Goal: Transaction & Acquisition: Obtain resource

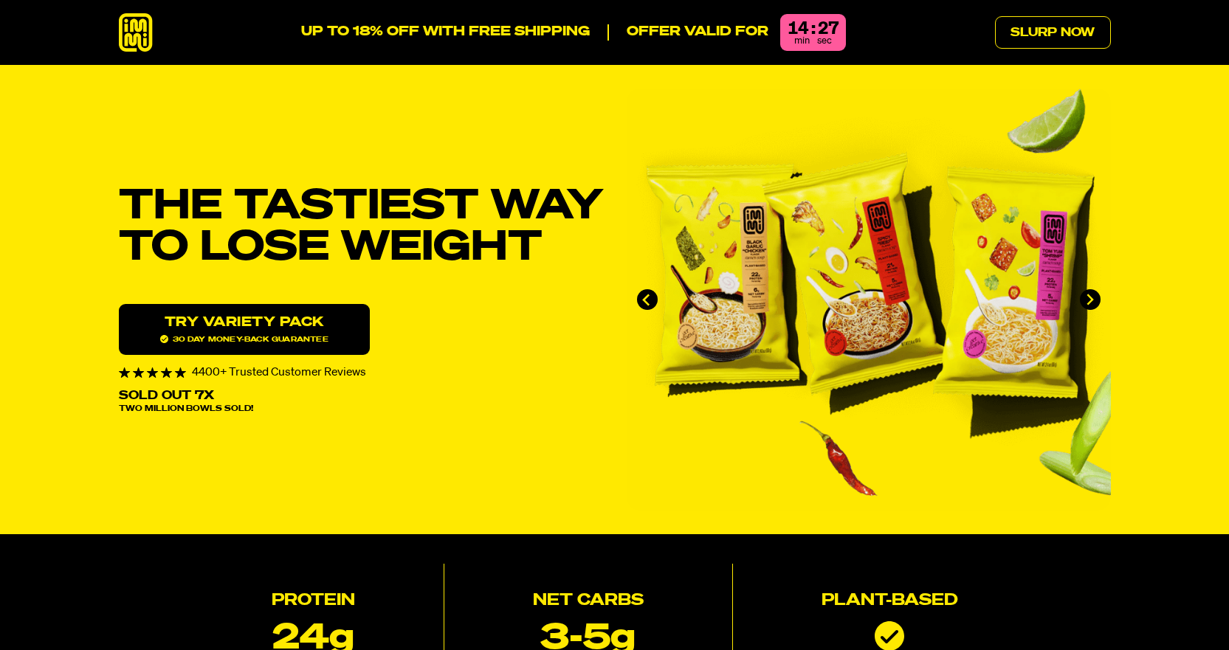
click at [139, 35] on icon at bounding box center [136, 32] width 34 height 39
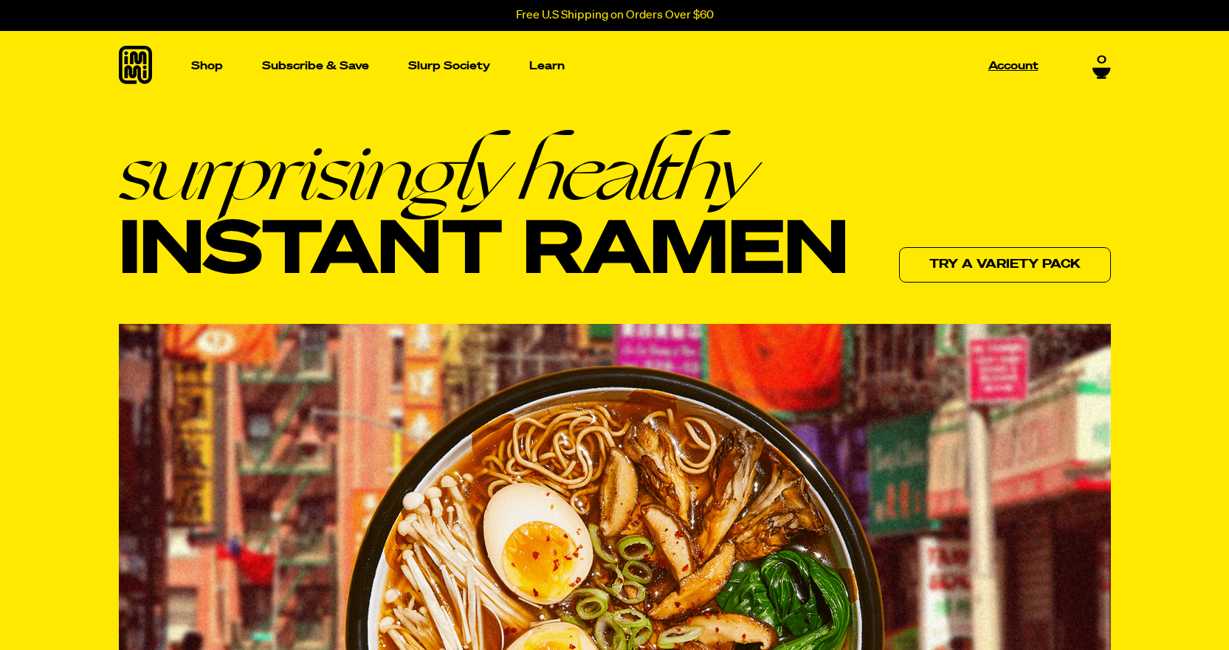
click at [1014, 66] on p "Account" at bounding box center [1013, 66] width 50 height 11
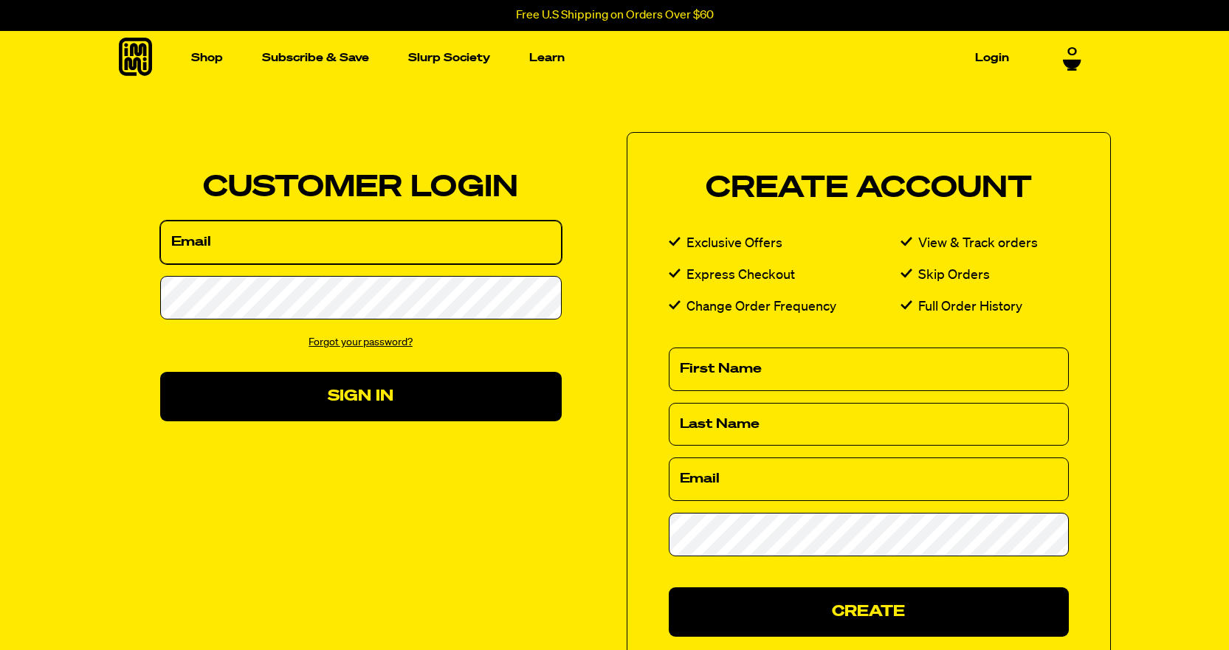
click at [339, 245] on input "Email" at bounding box center [361, 243] width 402 height 44
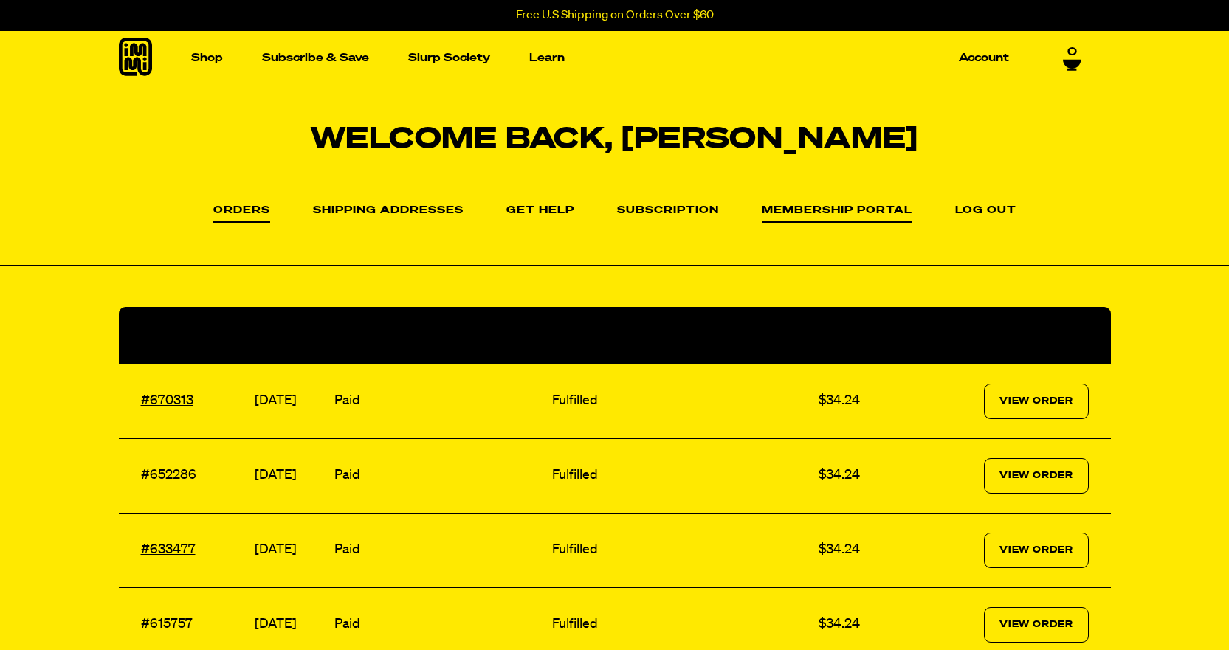
click at [859, 210] on link "Membership Portal" at bounding box center [837, 214] width 151 height 18
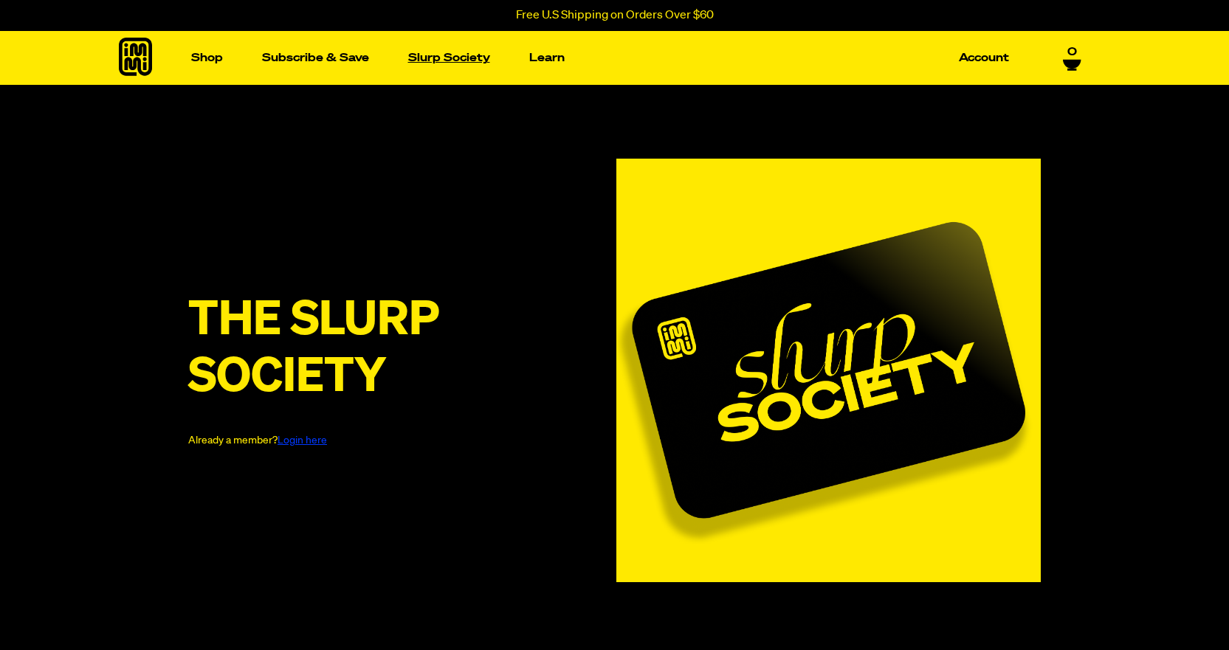
click at [440, 53] on link "Slurp Society" at bounding box center [449, 58] width 94 height 23
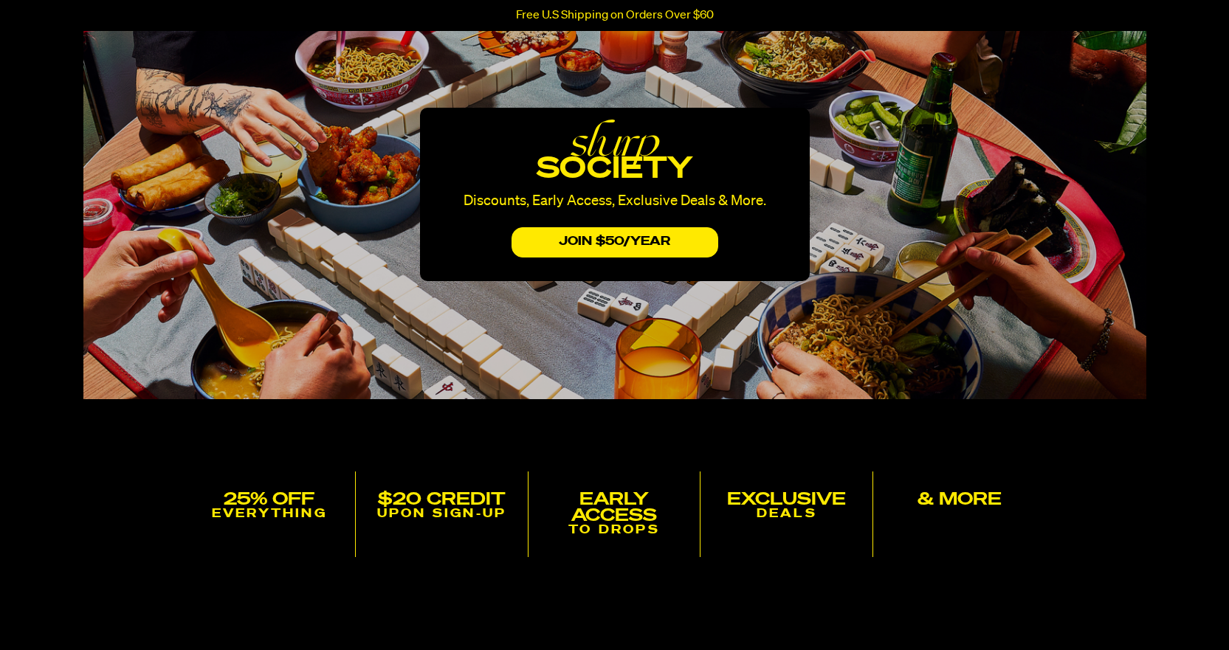
scroll to position [148, 0]
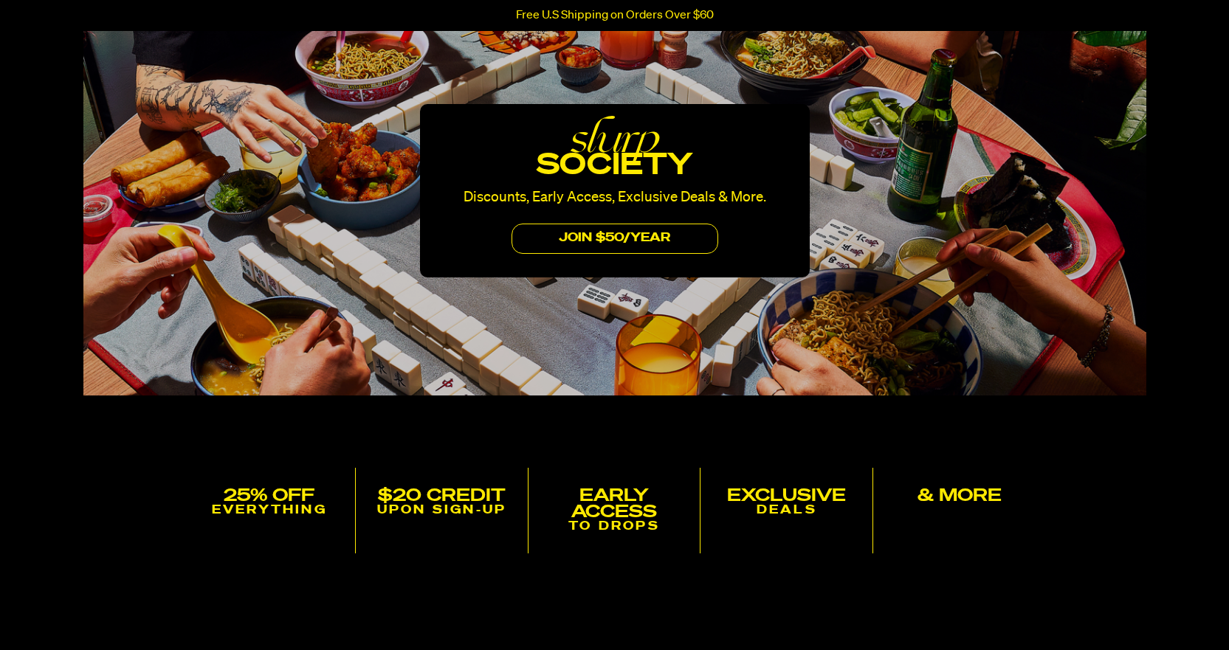
click at [641, 240] on button "JOIN $50/yEAr" at bounding box center [615, 239] width 207 height 30
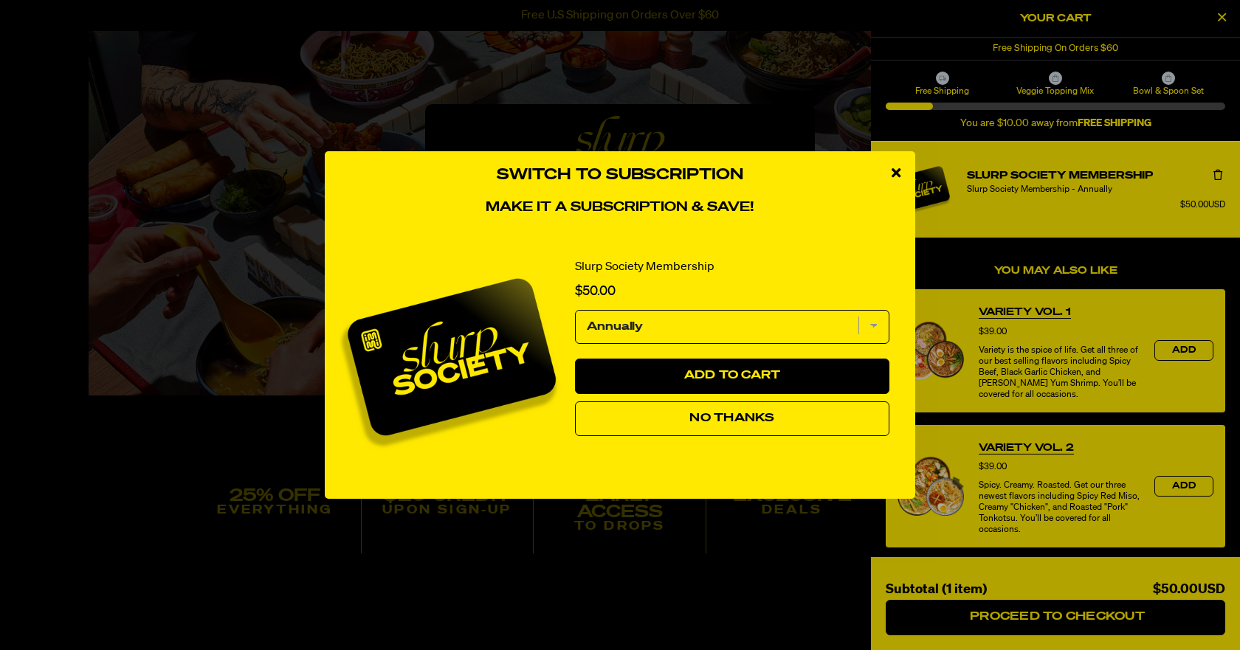
click at [712, 321] on select "Annually" at bounding box center [732, 327] width 314 height 34
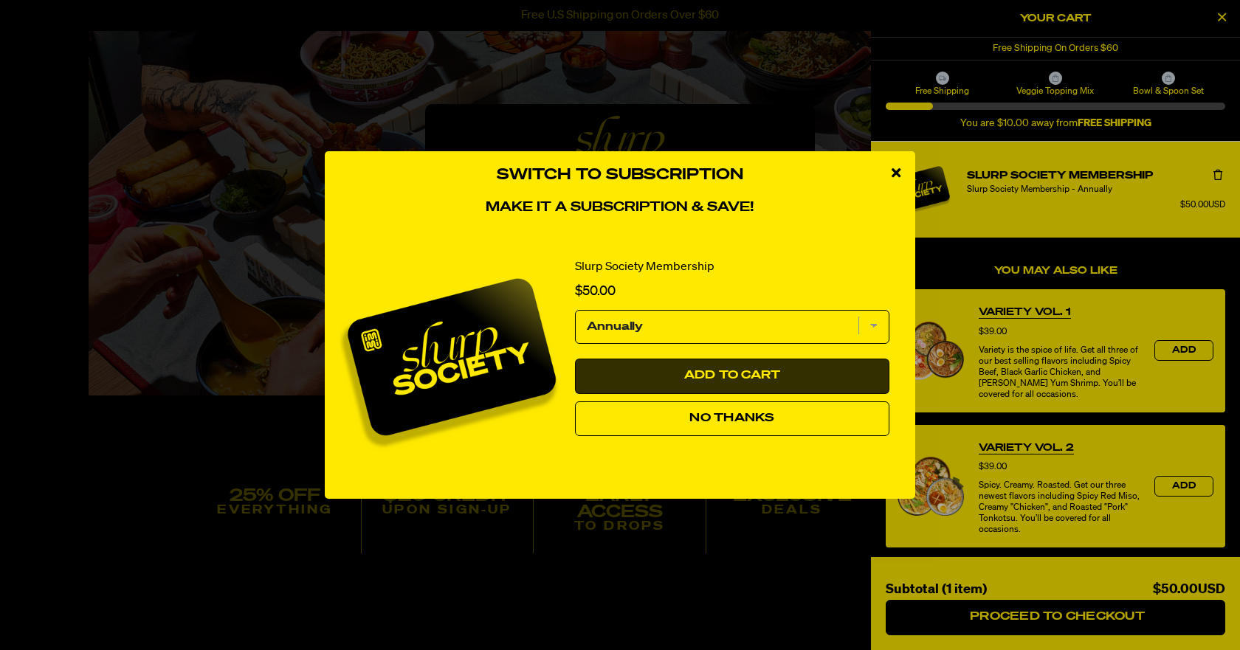
click at [710, 373] on span "Add to Cart" at bounding box center [732, 376] width 97 height 12
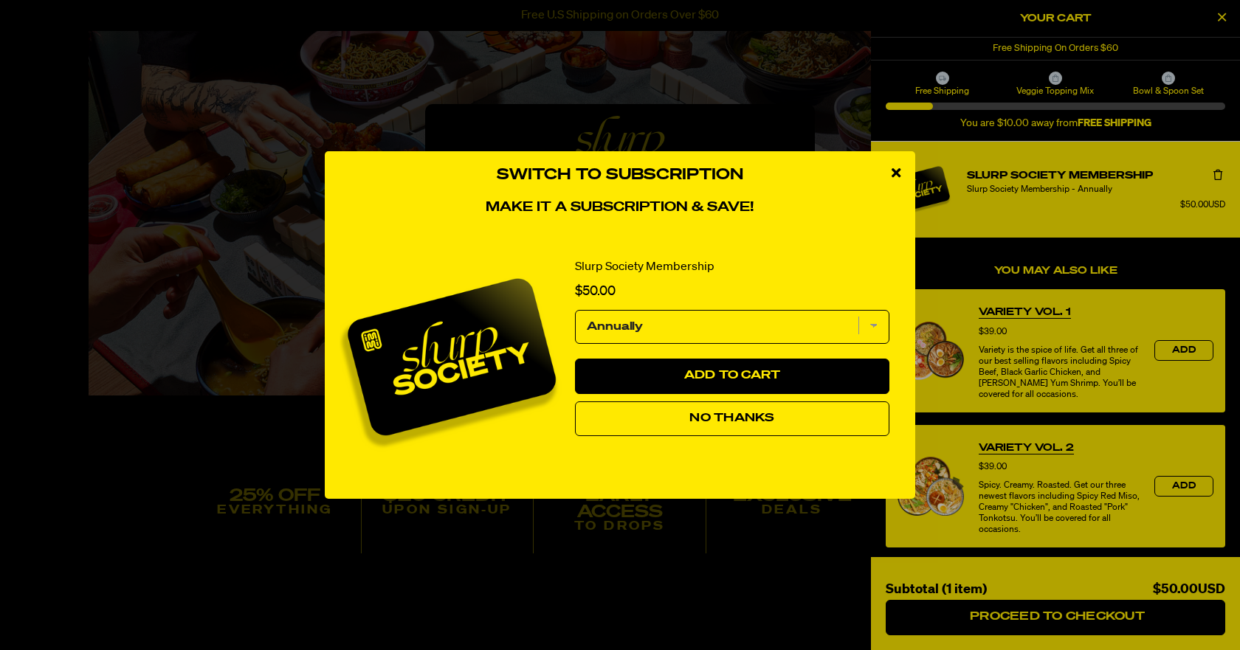
click at [890, 171] on div "close modal" at bounding box center [896, 173] width 38 height 44
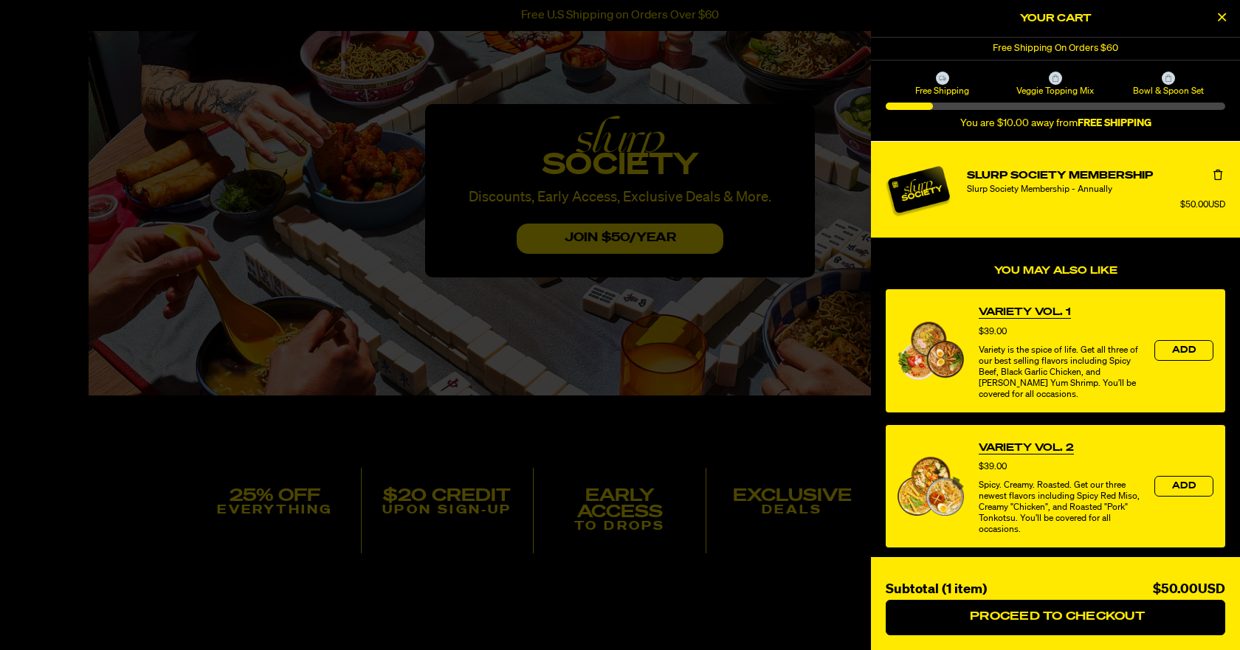
click at [718, 303] on div at bounding box center [620, 325] width 1240 height 650
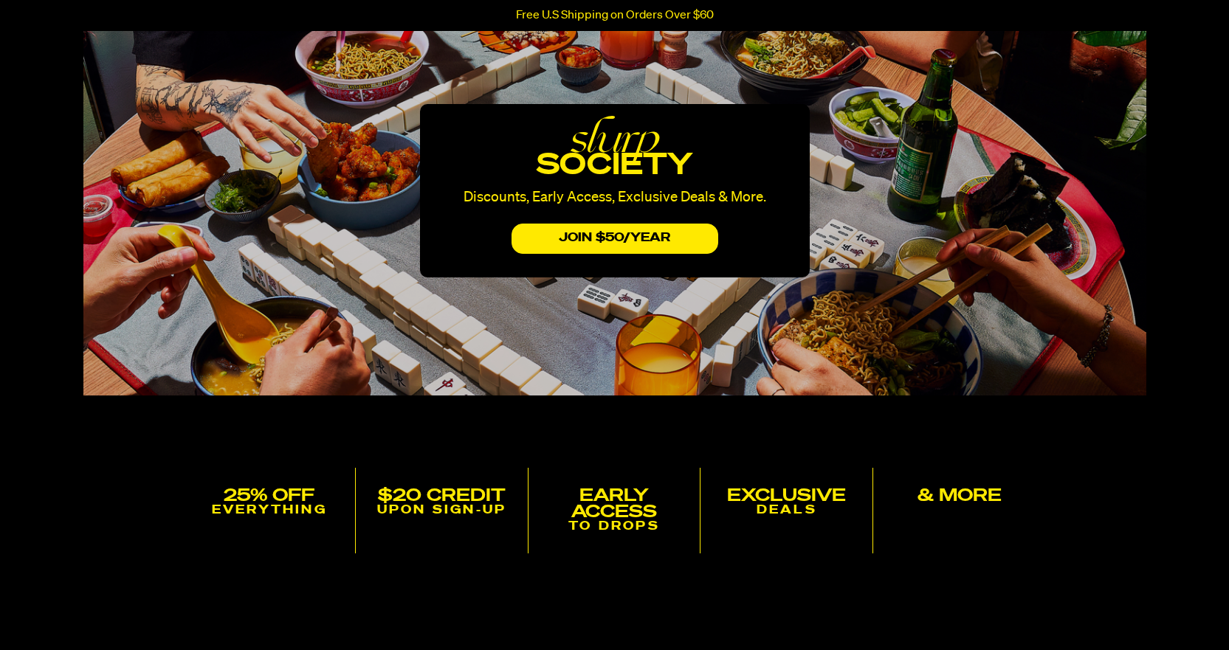
scroll to position [0, 0]
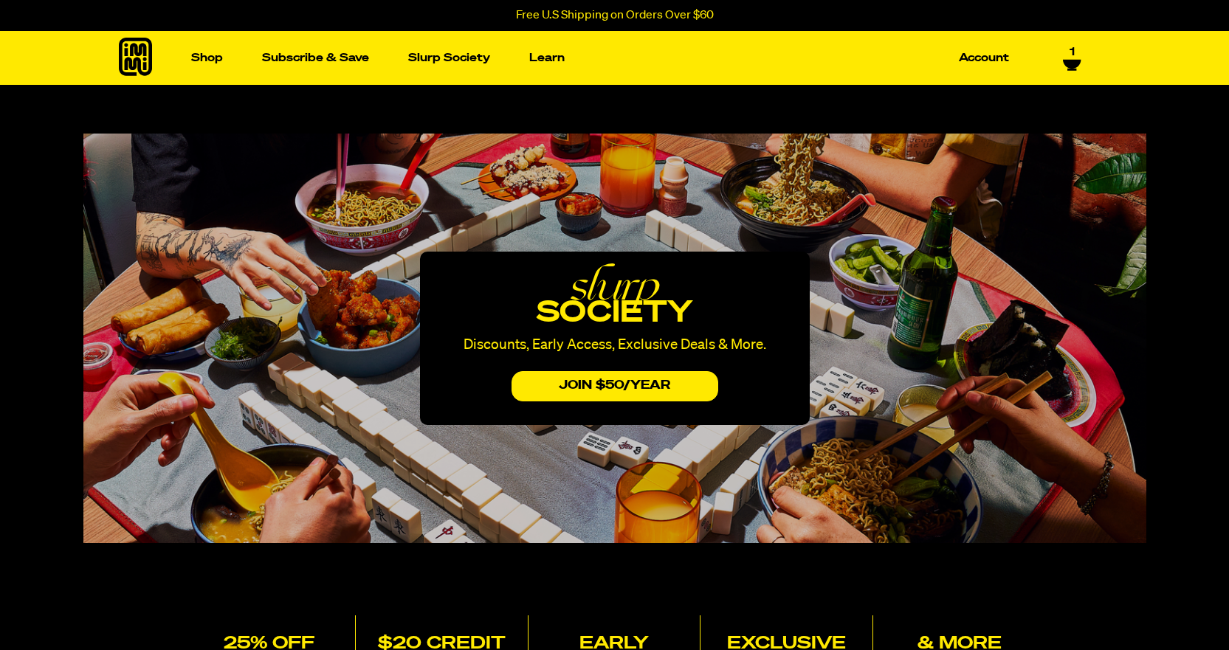
click at [1069, 59] on icon at bounding box center [1072, 65] width 18 height 12
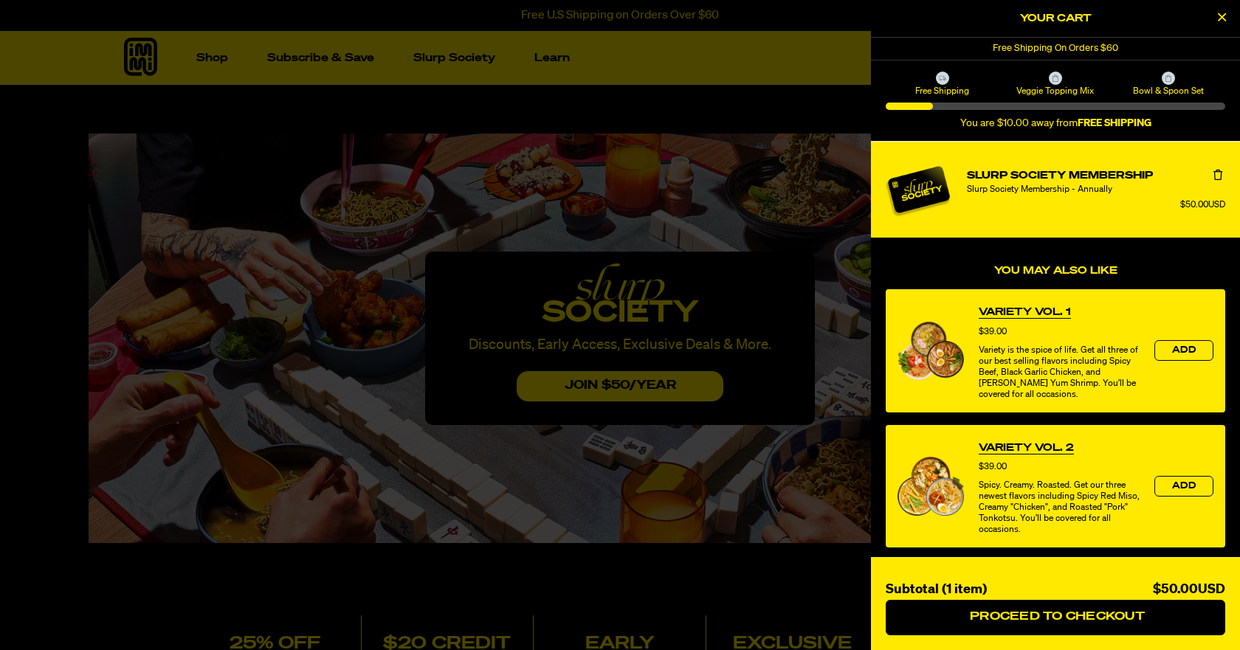
click at [1058, 174] on link "Slurp Society Membership" at bounding box center [1096, 176] width 258 height 16
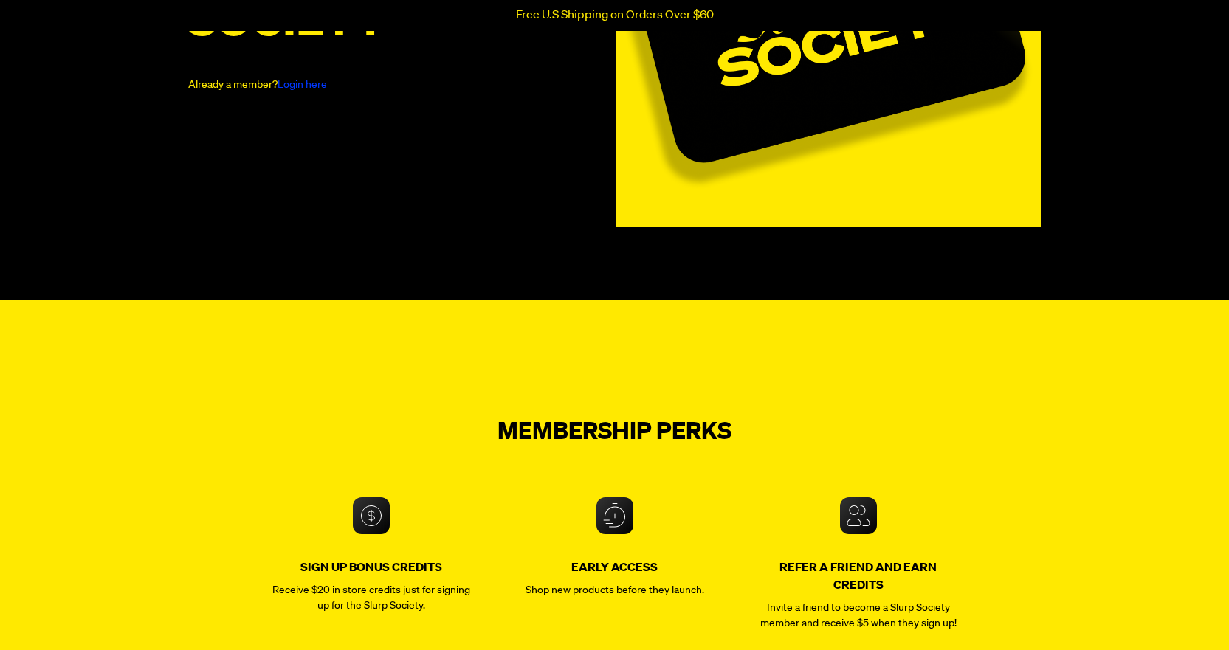
scroll to position [369, 0]
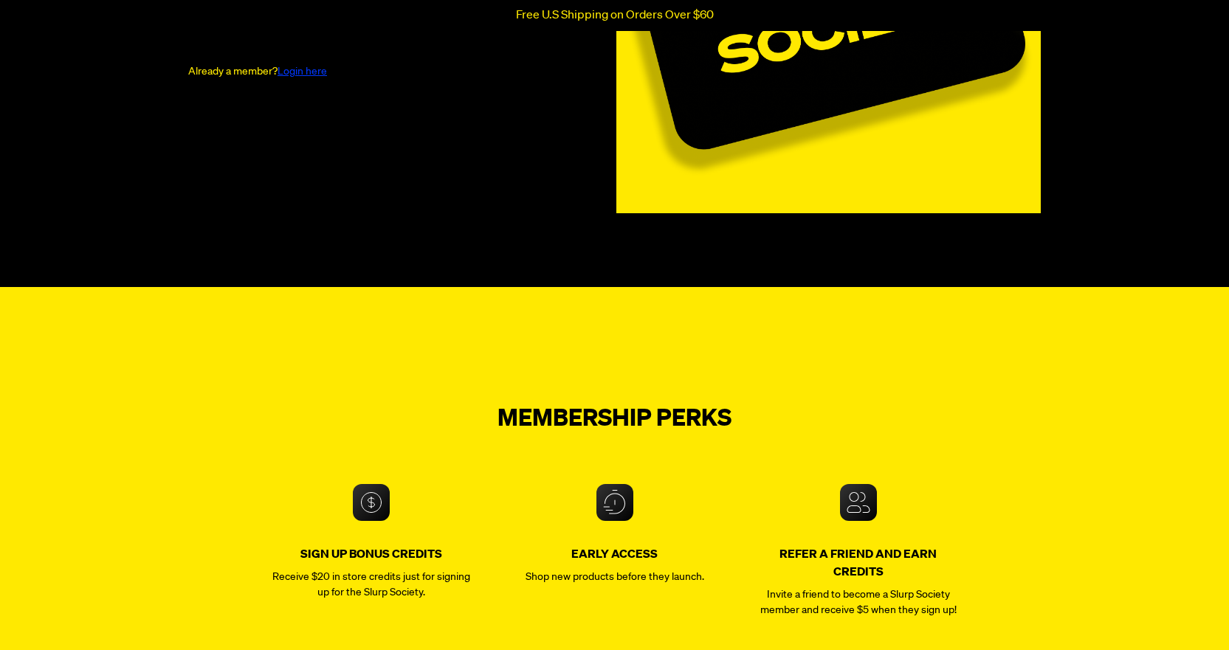
click at [306, 66] on link "Login here" at bounding box center [302, 71] width 49 height 10
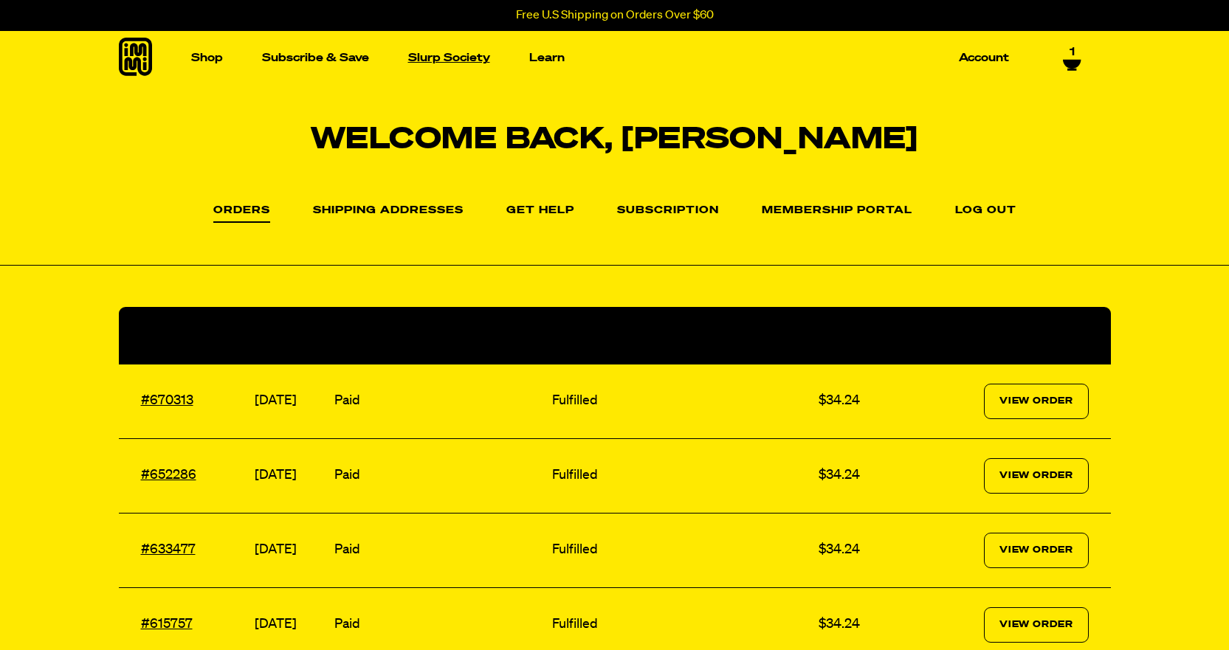
click at [436, 54] on link "Slurp Society" at bounding box center [449, 58] width 94 height 23
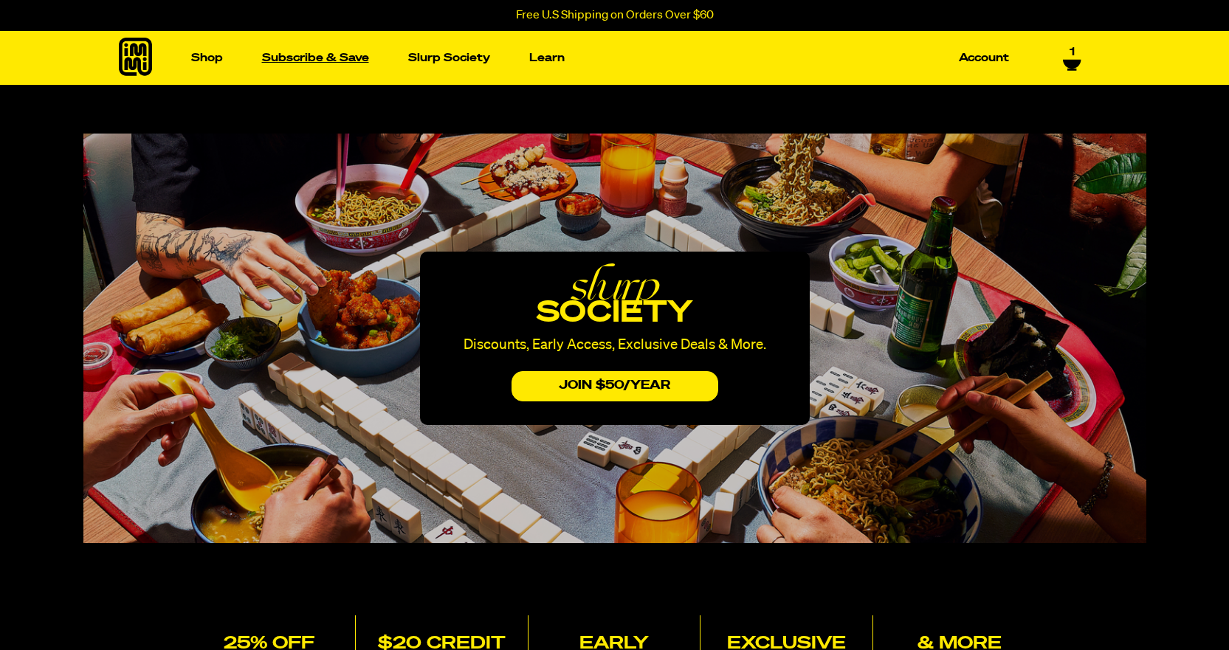
click at [351, 56] on link "Subscribe & Save" at bounding box center [315, 58] width 119 height 23
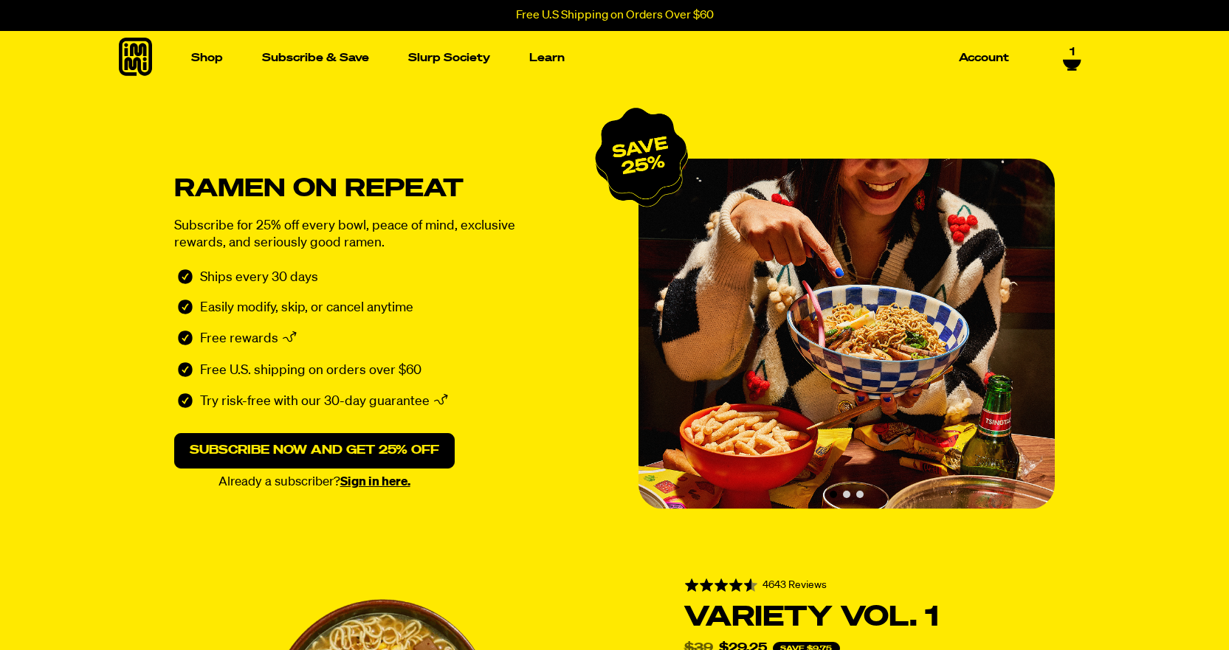
click at [1078, 56] on link "1" at bounding box center [1072, 57] width 18 height 25
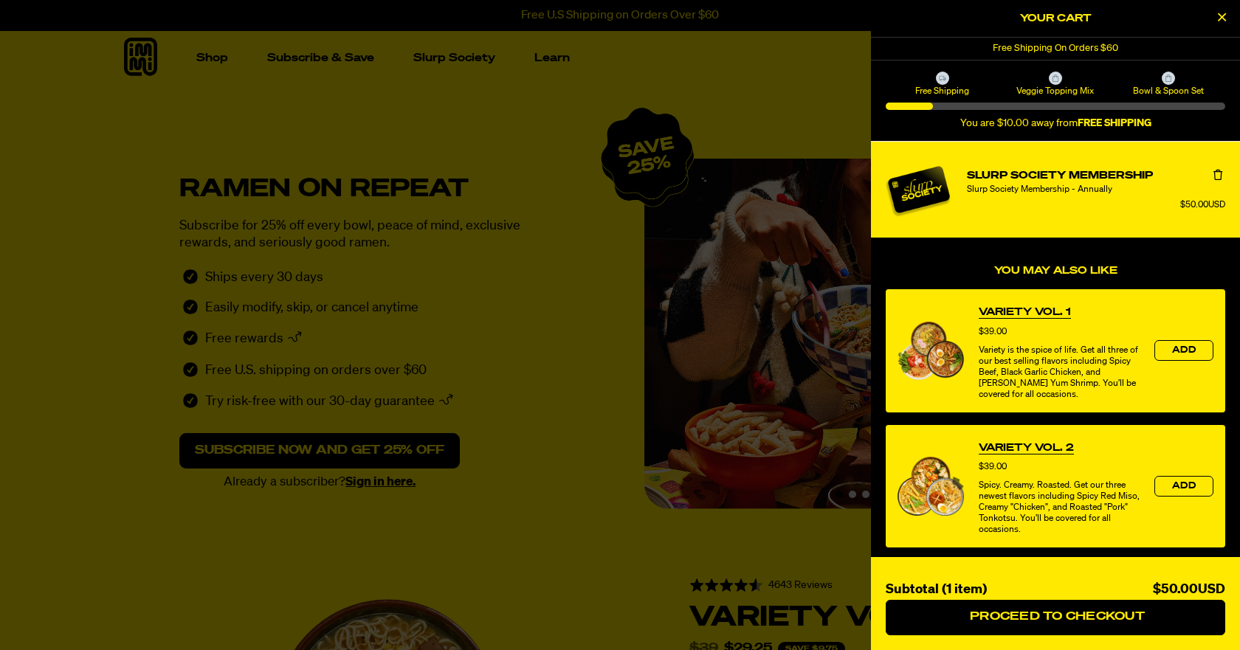
click at [1032, 172] on link "Slurp Society Membership" at bounding box center [1096, 176] width 258 height 16
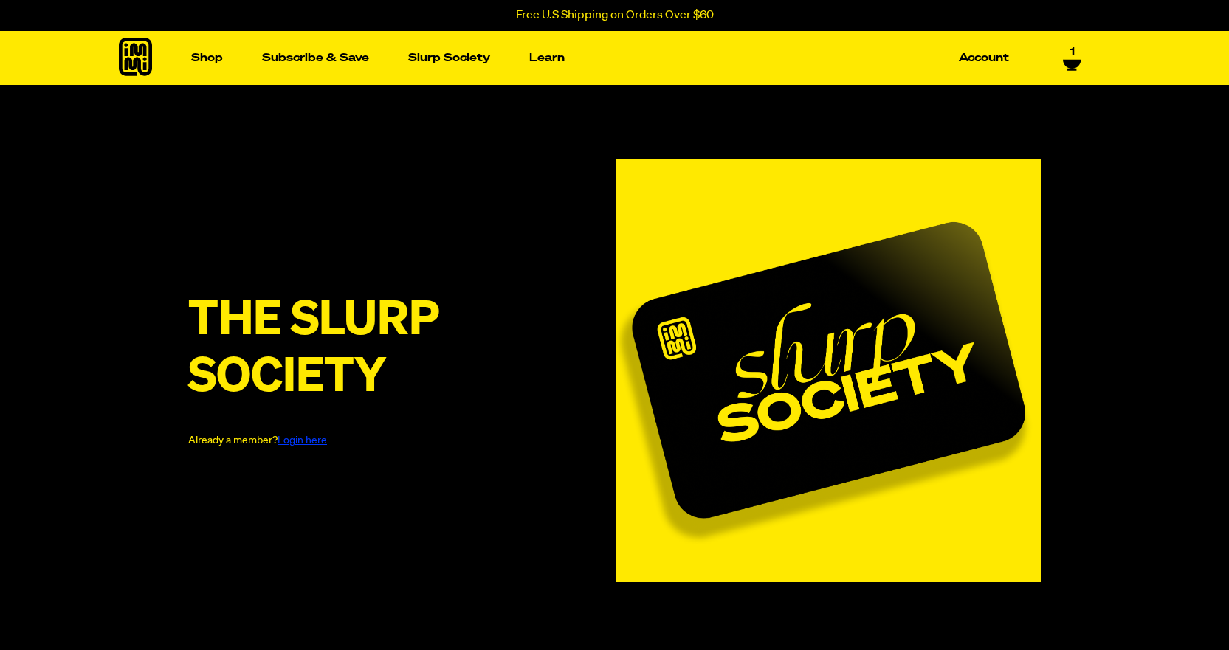
click at [1070, 58] on span "1" at bounding box center [1072, 52] width 5 height 13
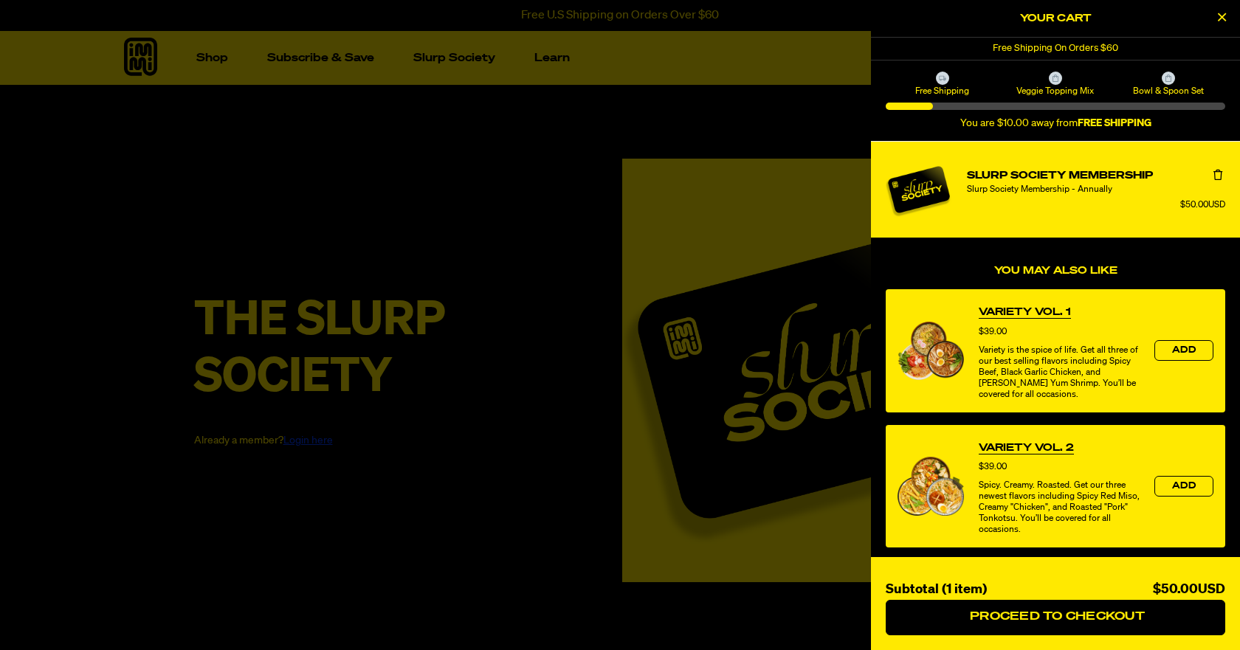
click at [548, 168] on div at bounding box center [620, 325] width 1240 height 650
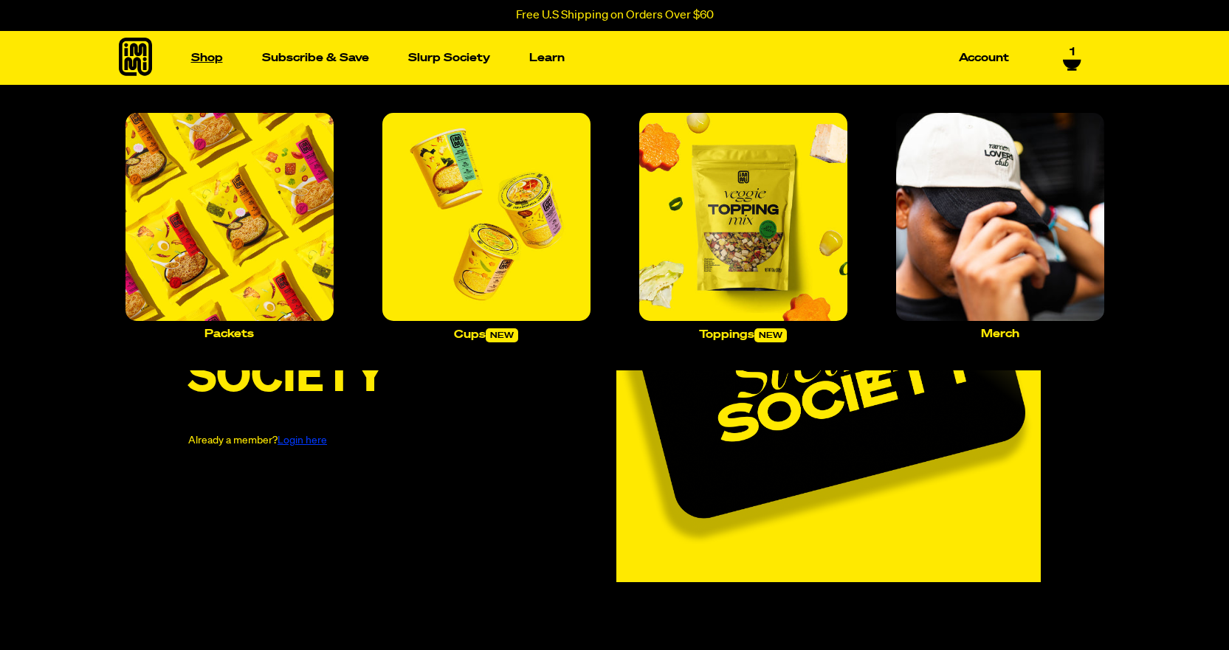
click at [206, 55] on link "Shop" at bounding box center [207, 58] width 44 height 23
click at [488, 331] on p "Cups new" at bounding box center [486, 335] width 64 height 14
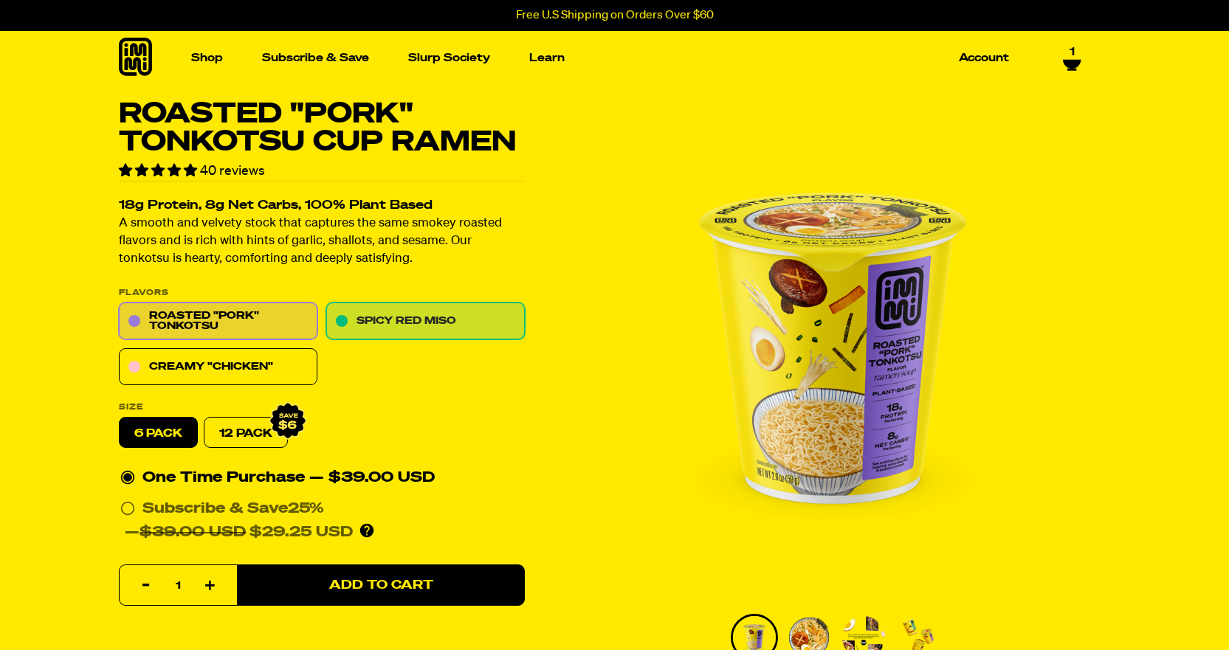
click at [406, 323] on link "Spicy Red Miso" at bounding box center [425, 321] width 199 height 37
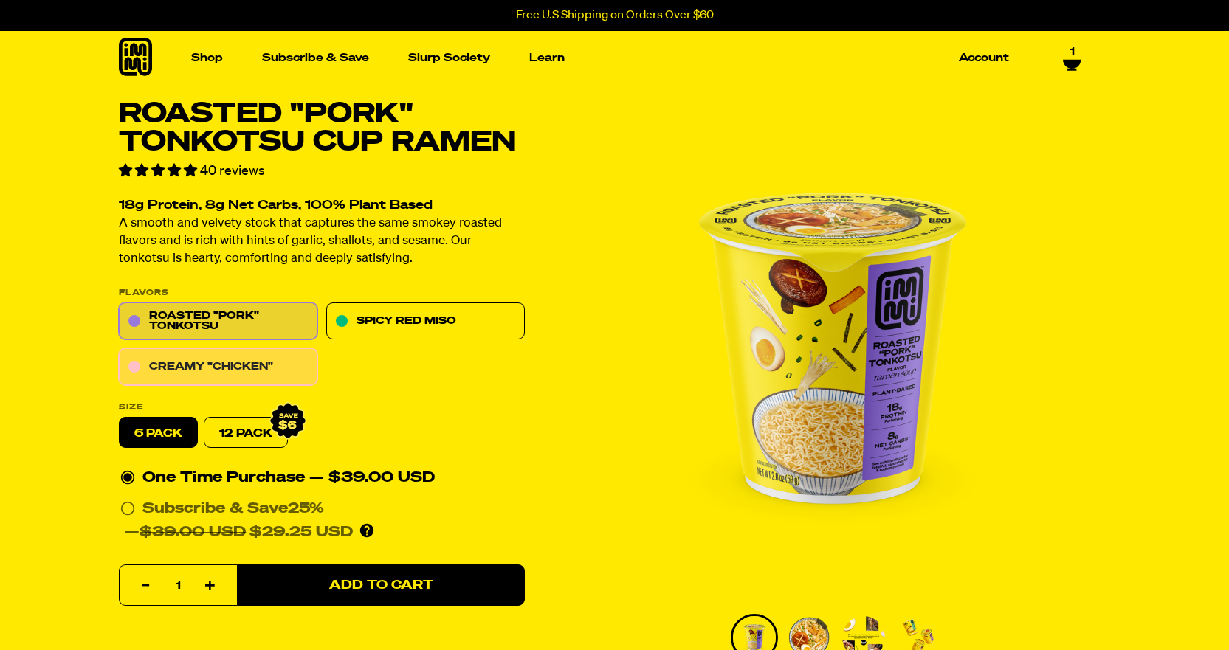
click at [228, 365] on link "Creamy "Chicken"" at bounding box center [218, 367] width 199 height 37
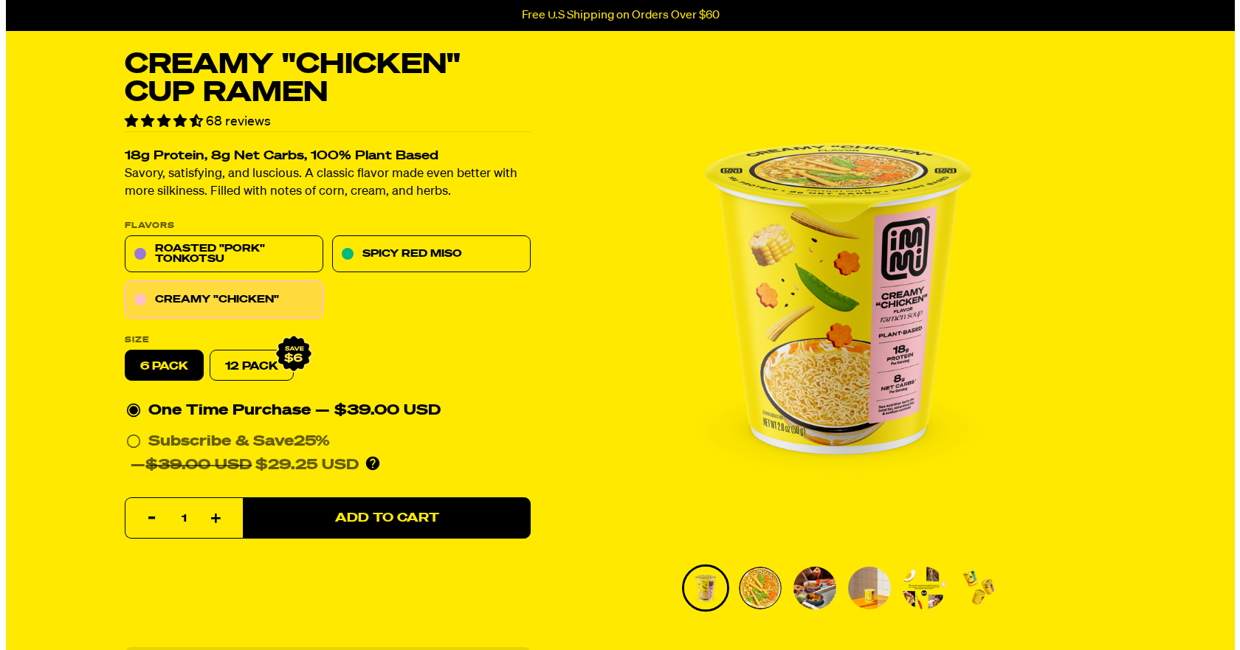
scroll to position [148, 0]
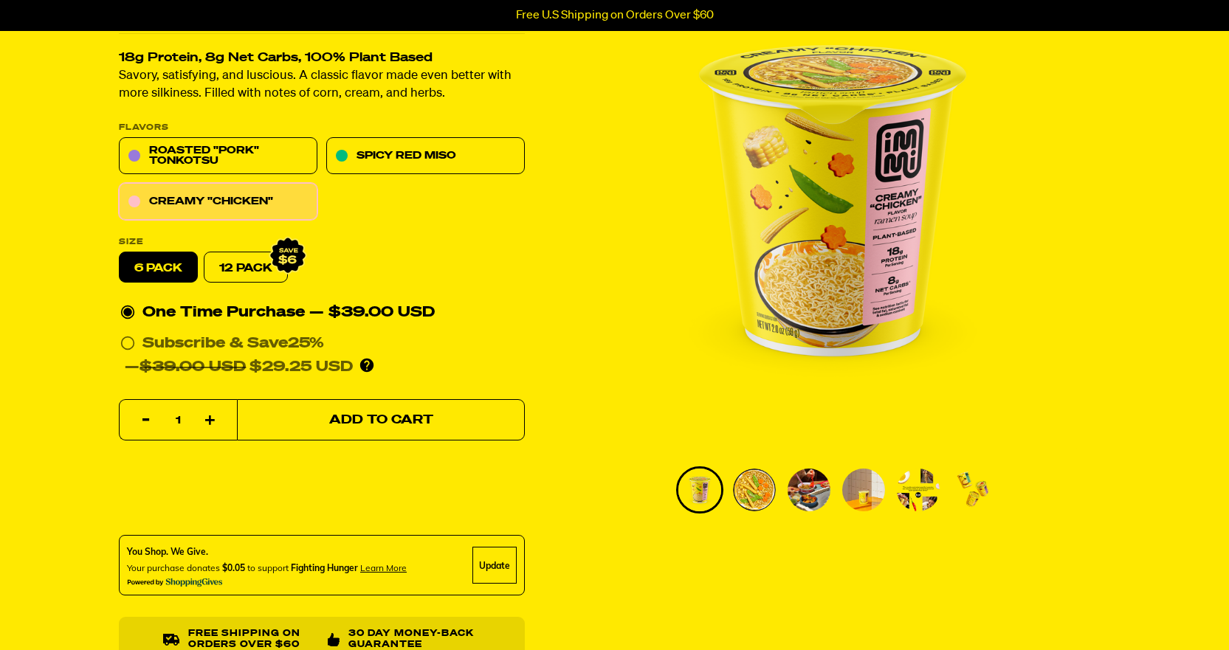
click at [425, 415] on span "Add to Cart" at bounding box center [380, 420] width 104 height 13
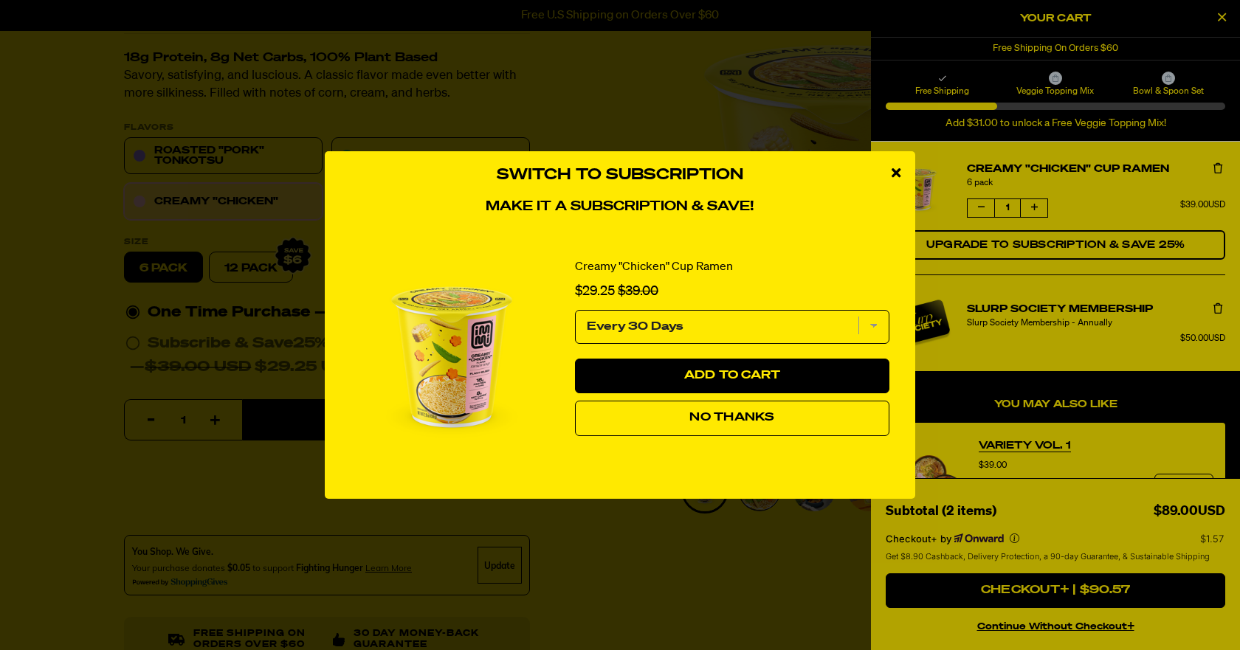
click at [700, 420] on span "No Thanks" at bounding box center [731, 418] width 85 height 12
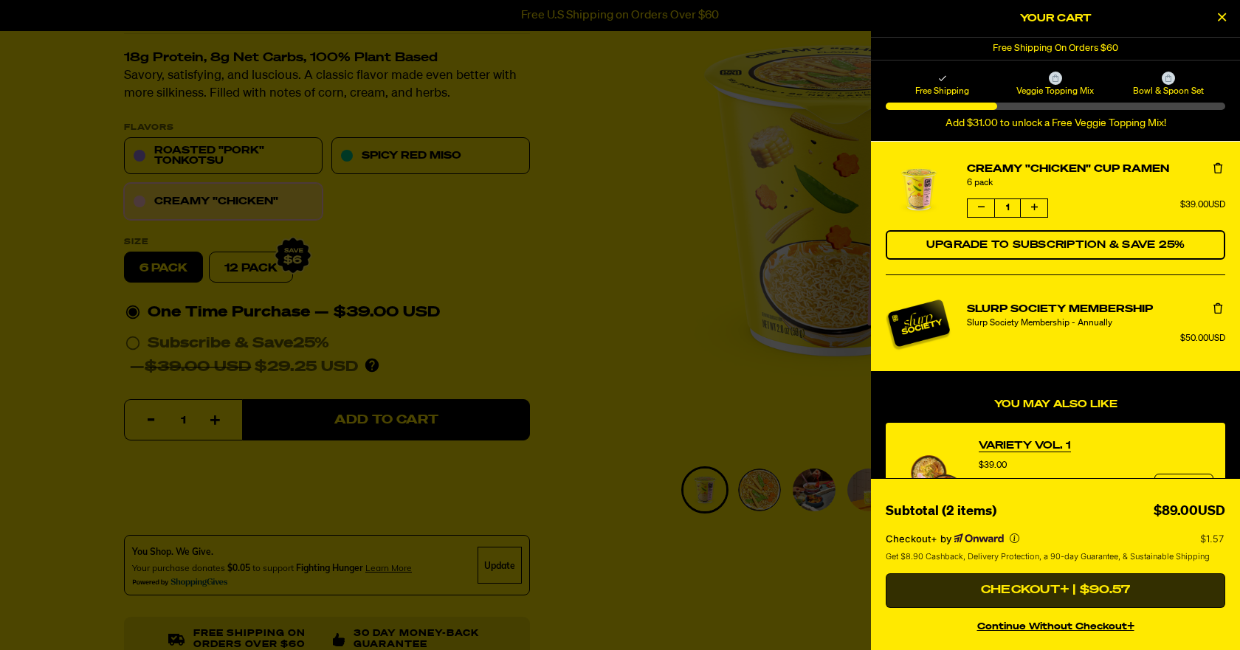
click at [1044, 587] on button "Checkout+ | $90.57" at bounding box center [1056, 591] width 340 height 35
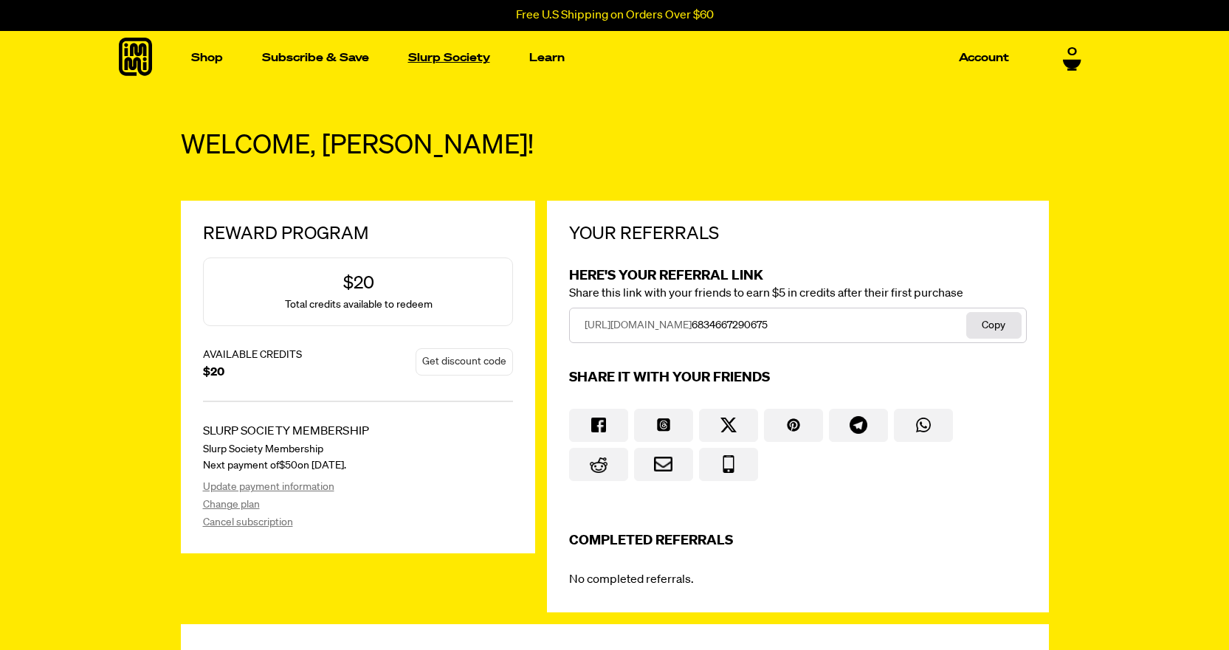
click at [452, 58] on link "Slurp Society" at bounding box center [449, 58] width 94 height 23
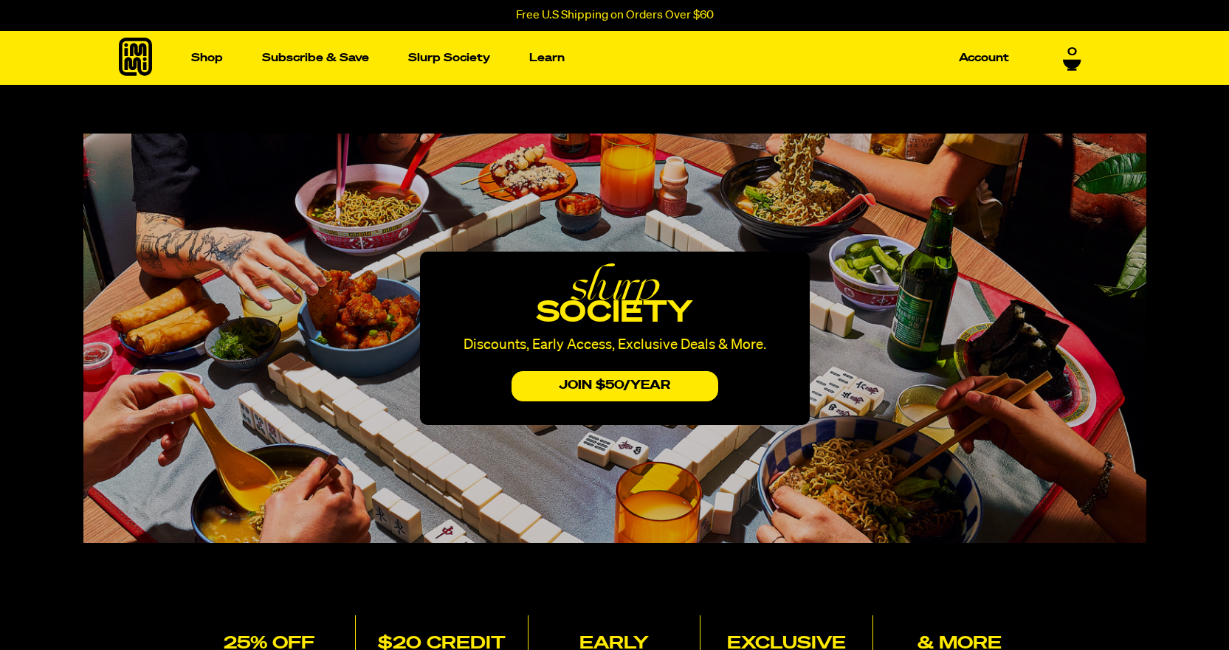
click at [1081, 58] on div "Shop Packets Cups new Toppings" at bounding box center [614, 58] width 1063 height 54
click at [1075, 60] on icon at bounding box center [1072, 64] width 18 height 9
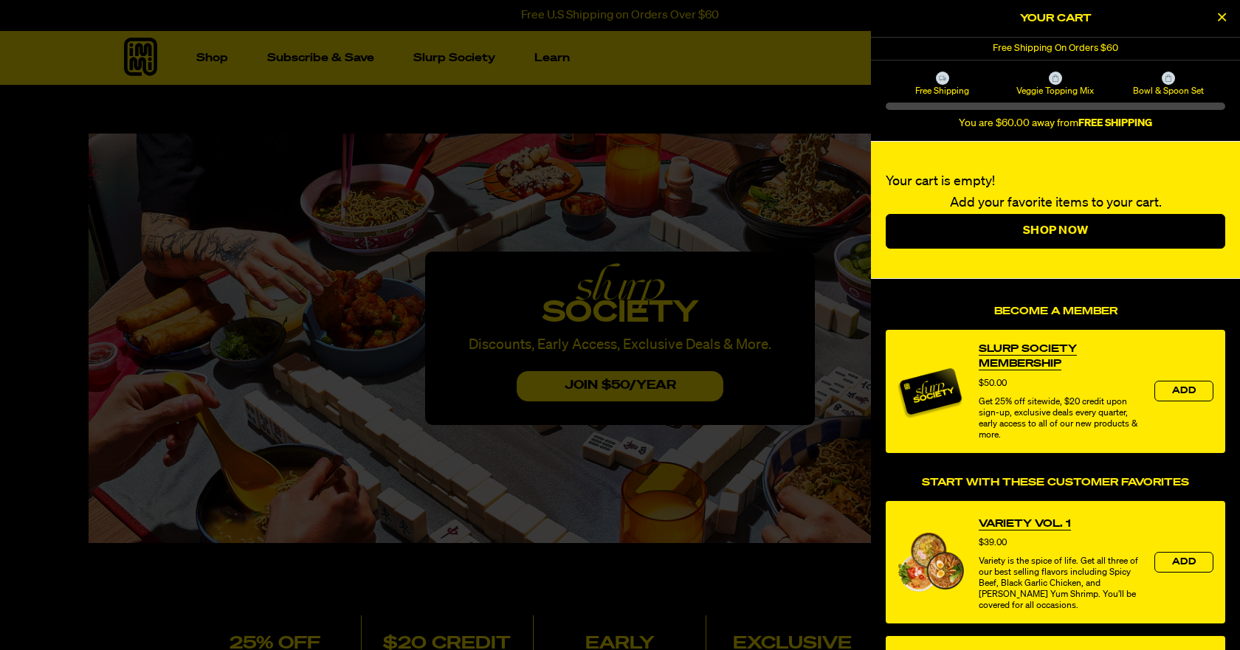
click at [824, 67] on div at bounding box center [620, 325] width 1240 height 650
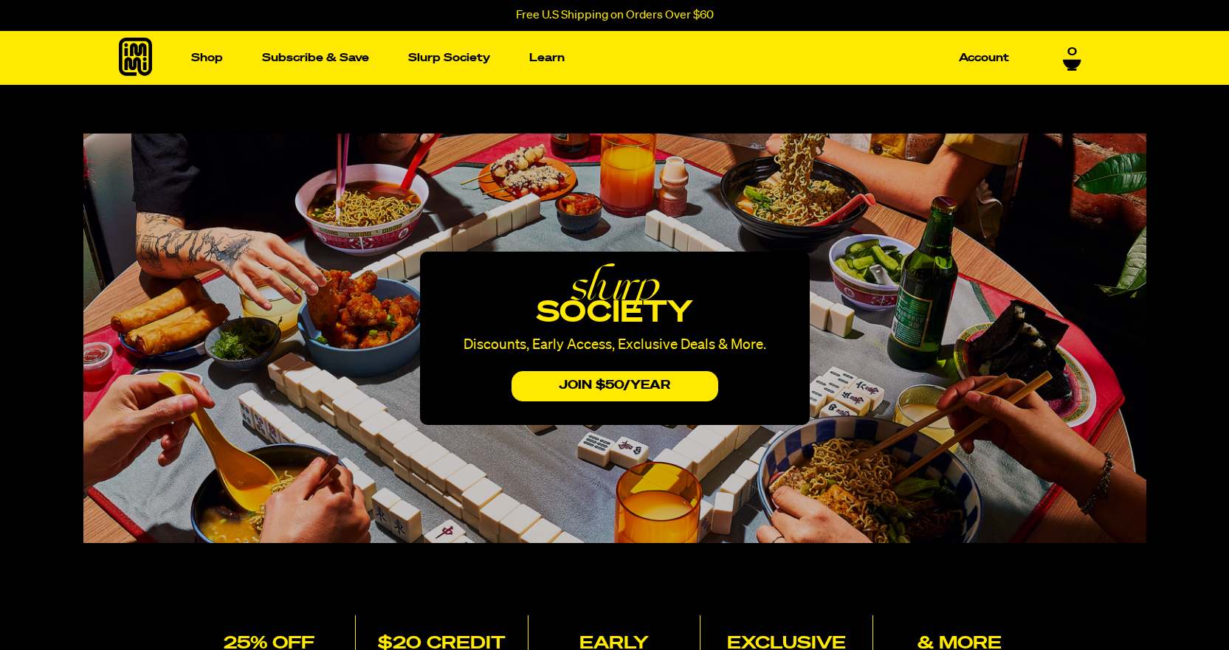
drag, startPoint x: 594, startPoint y: 313, endPoint x: 592, endPoint y: 360, distance: 47.3
click at [594, 313] on span "society" at bounding box center [615, 314] width 156 height 30
click at [598, 372] on form "JOIN $50/yEAr" at bounding box center [615, 383] width 348 height 38
click at [598, 376] on button "JOIN $50/yEAr" at bounding box center [615, 386] width 207 height 30
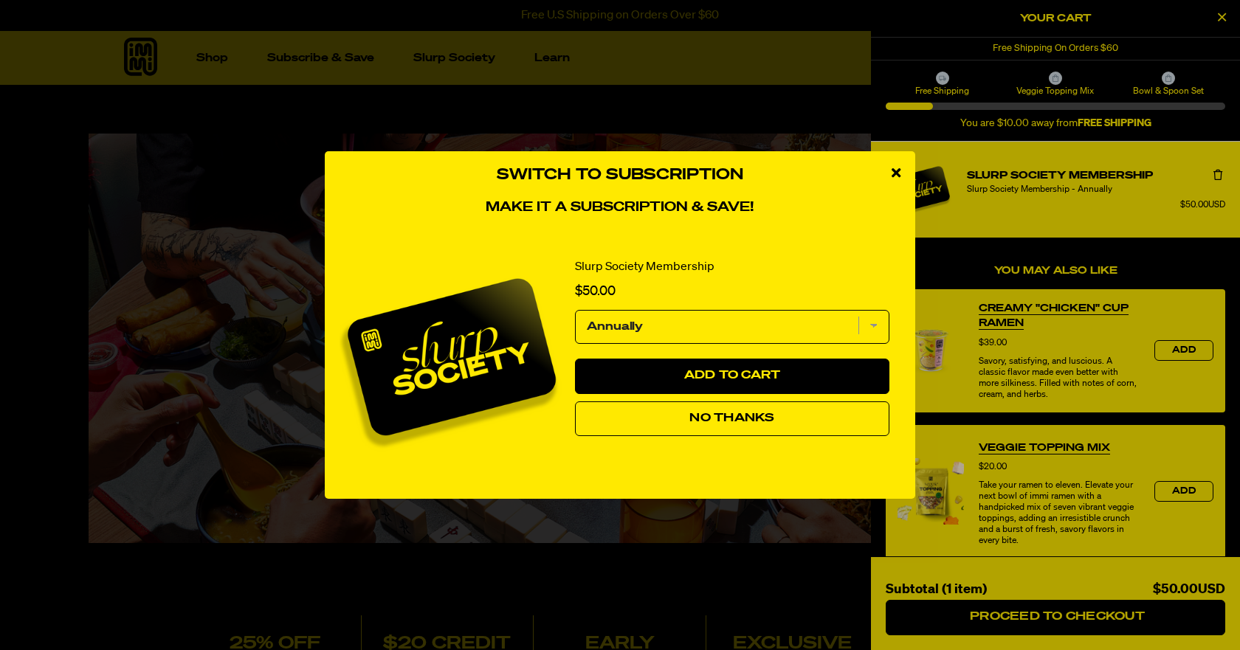
click at [729, 413] on span "No Thanks" at bounding box center [731, 419] width 85 height 12
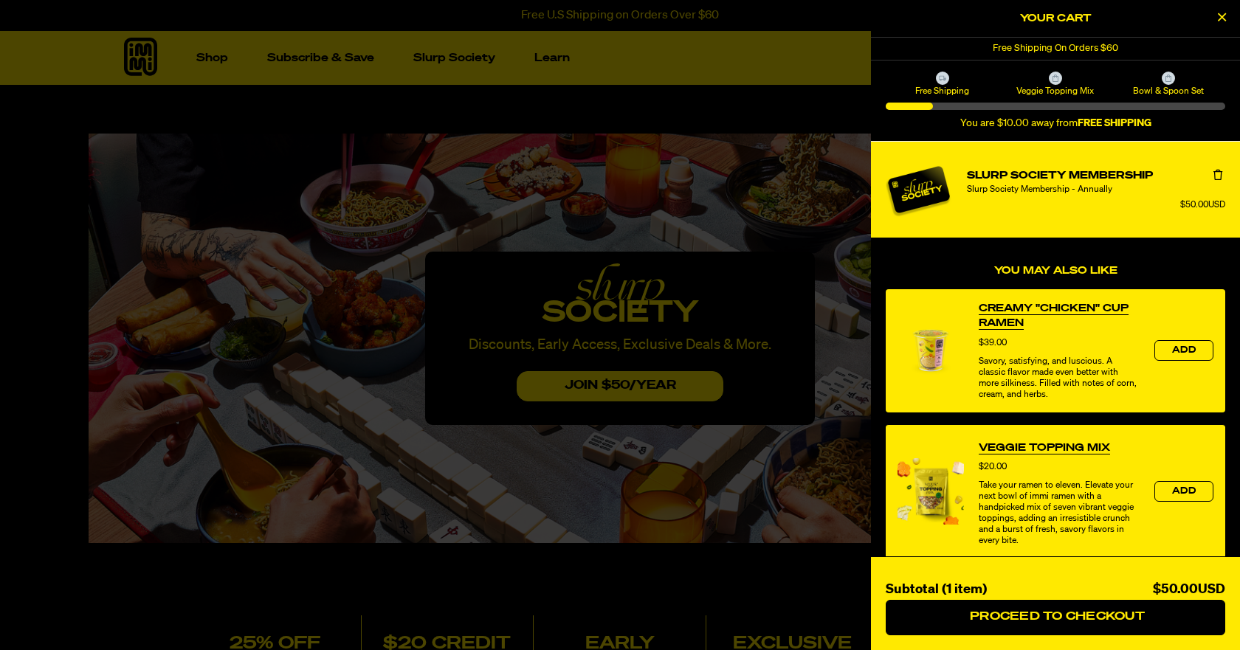
click at [196, 66] on div at bounding box center [620, 325] width 1240 height 650
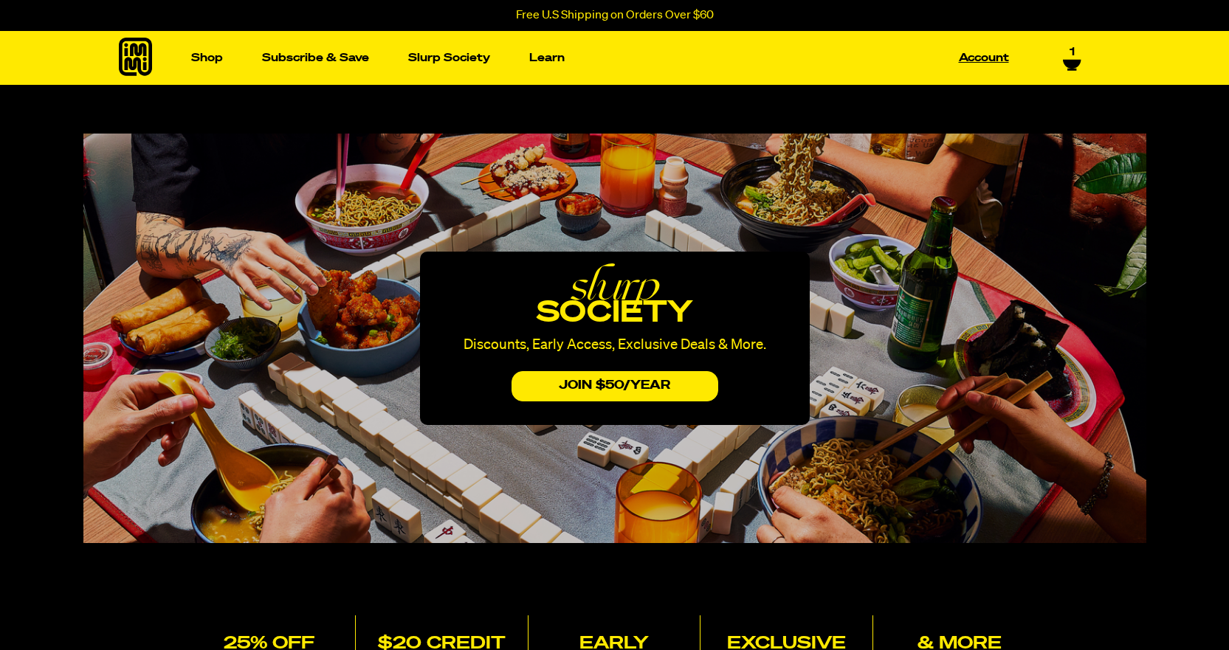
click at [1000, 56] on link "Account" at bounding box center [984, 58] width 62 height 23
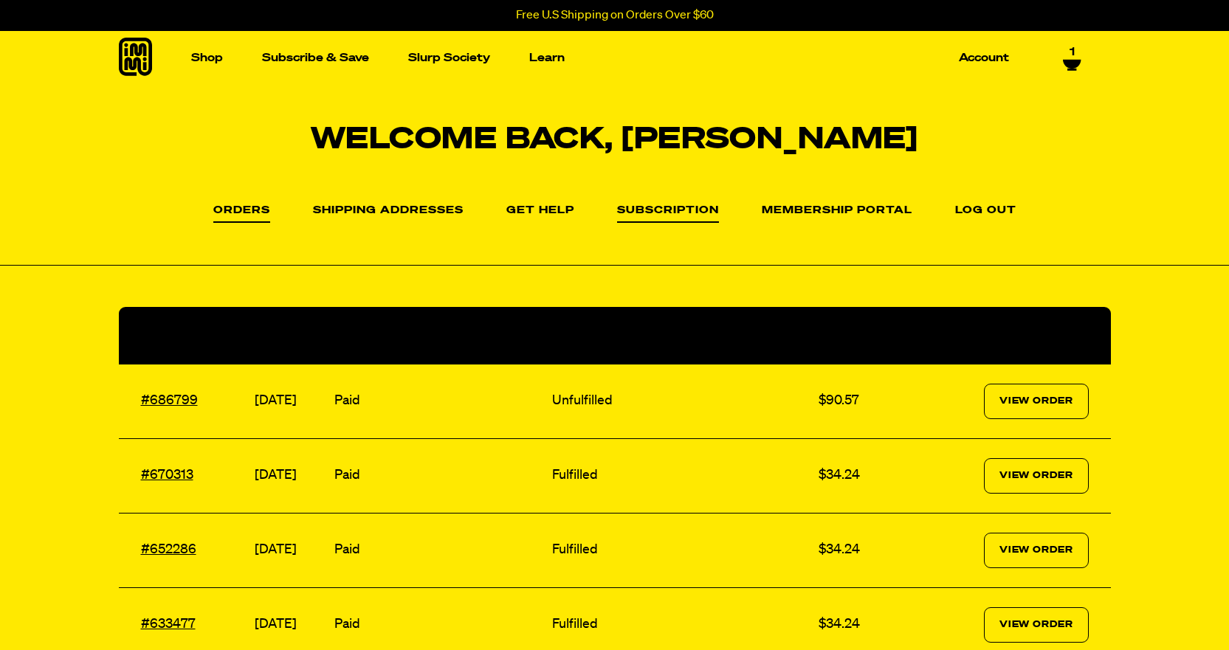
click at [686, 216] on link "Subscription" at bounding box center [668, 214] width 102 height 18
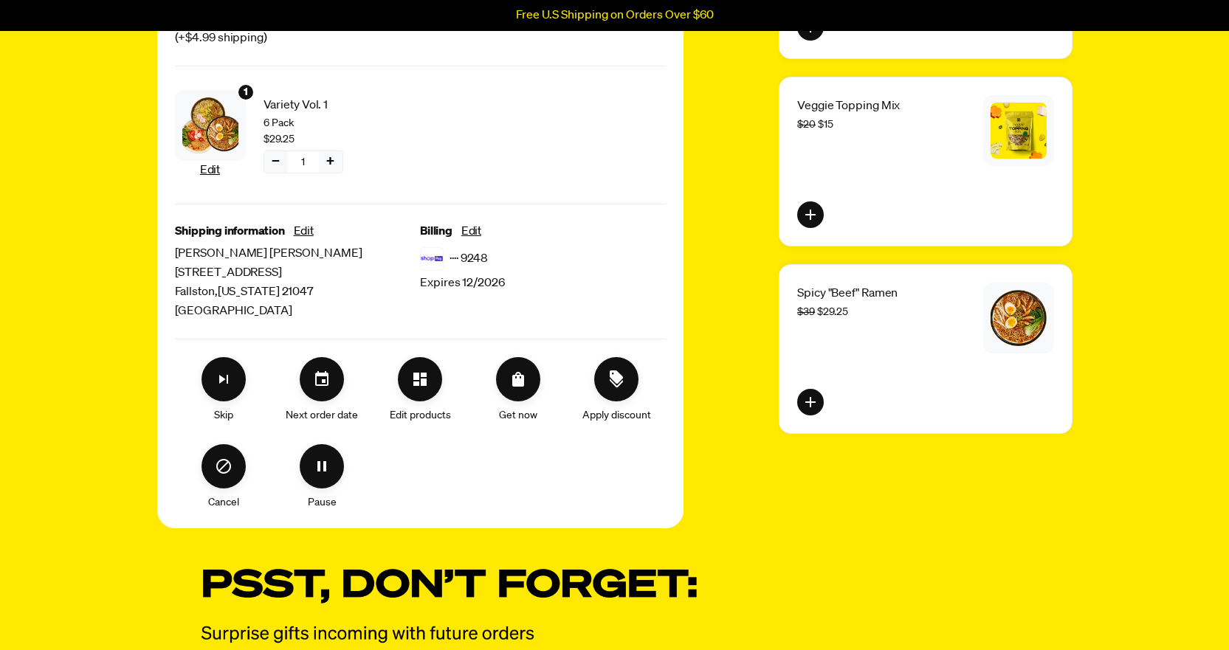
scroll to position [295, 0]
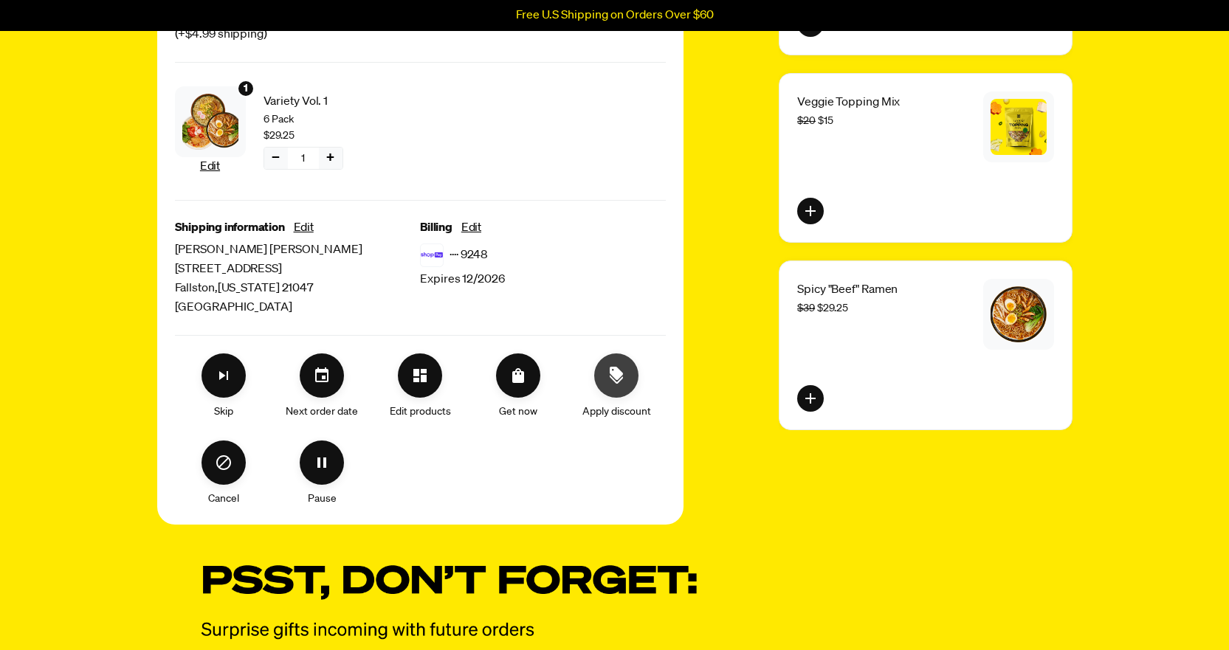
click at [608, 383] on icon "Apply discount" at bounding box center [616, 376] width 18 height 18
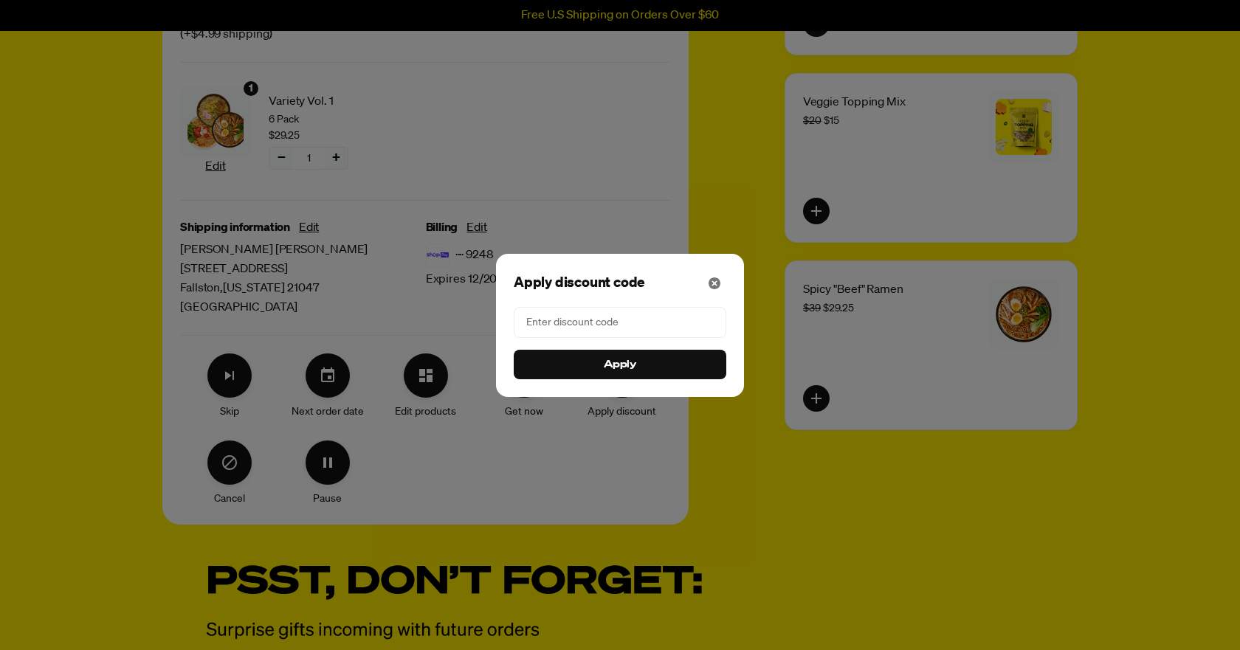
click at [673, 461] on div "Modal" at bounding box center [620, 325] width 1240 height 650
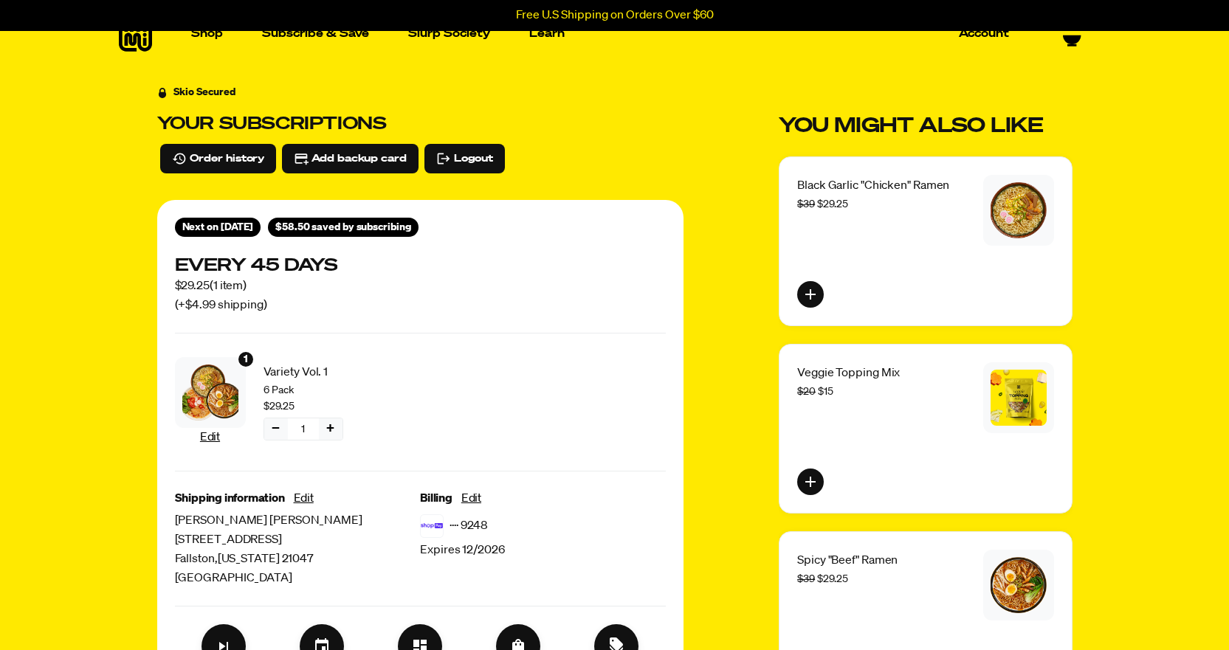
scroll to position [0, 0]
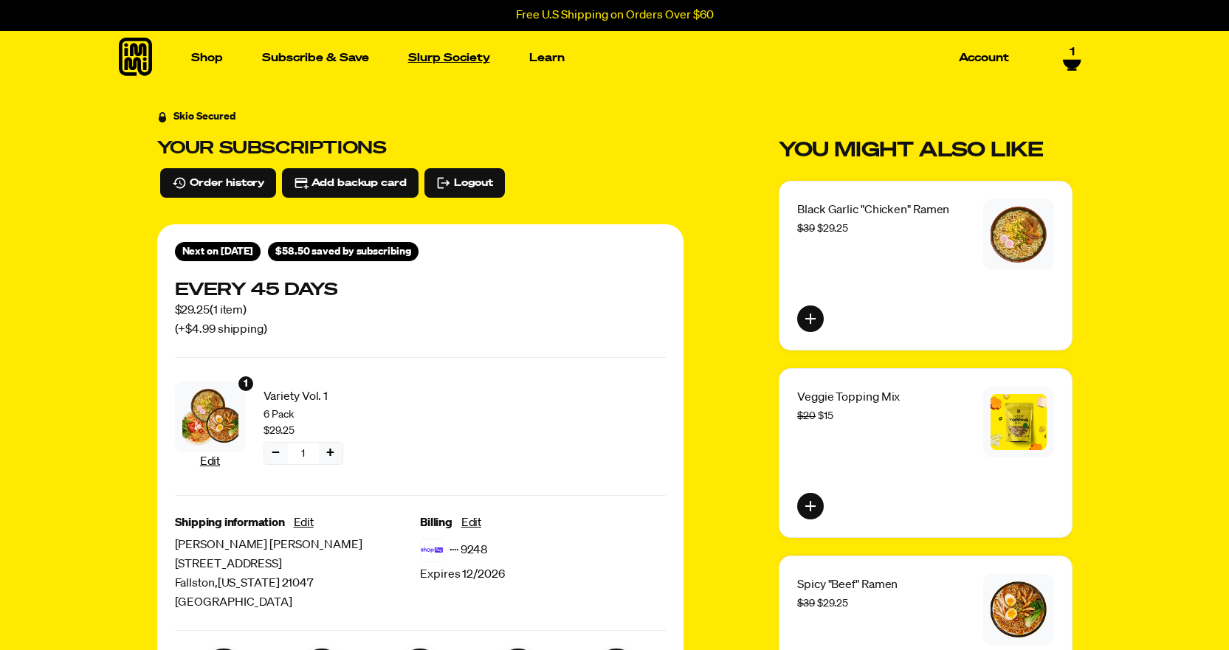
click at [435, 55] on link "Slurp Society" at bounding box center [449, 58] width 94 height 23
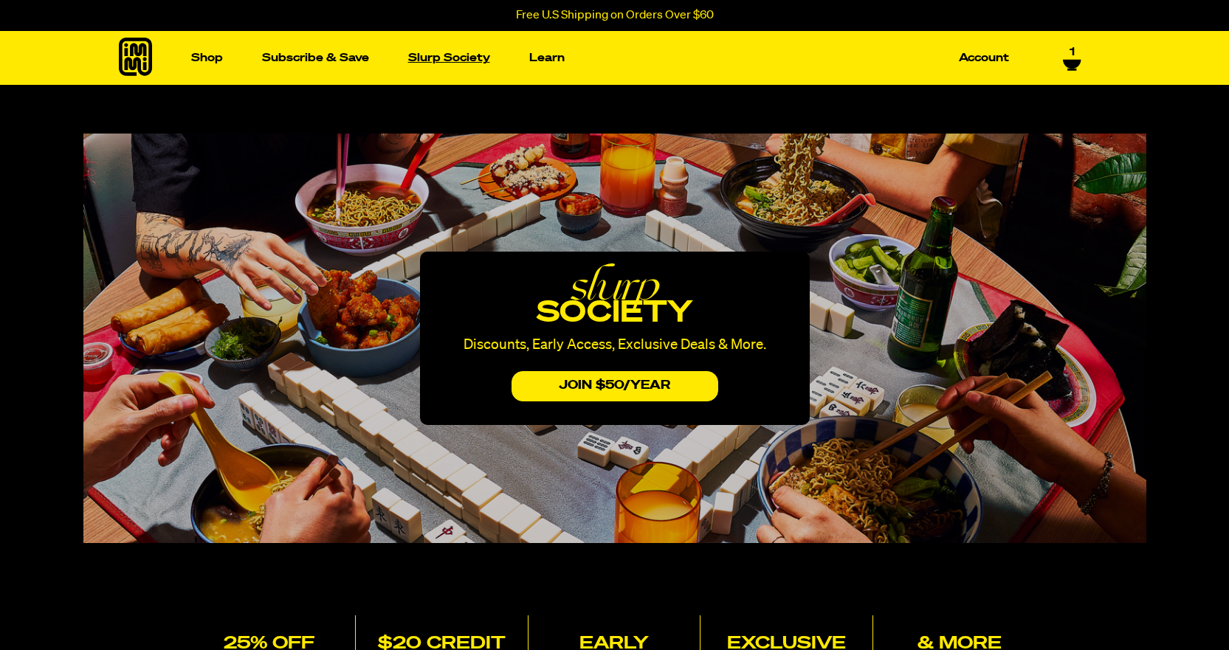
click at [432, 56] on link "Slurp Society" at bounding box center [449, 58] width 94 height 23
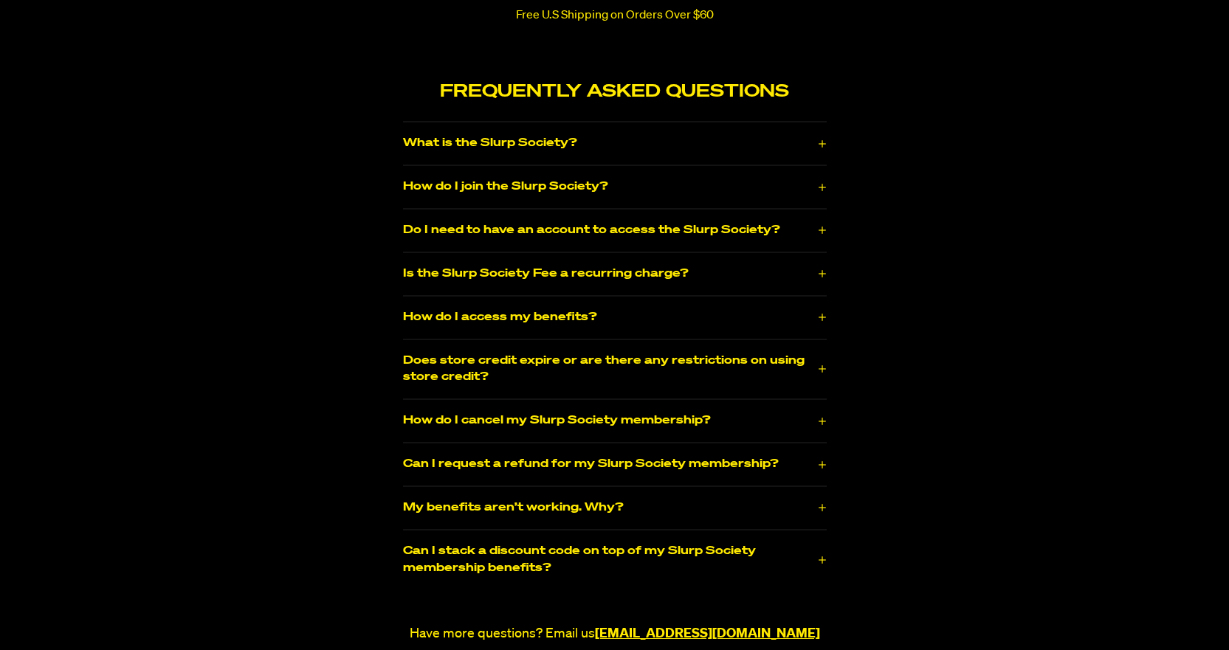
scroll to position [2140, 0]
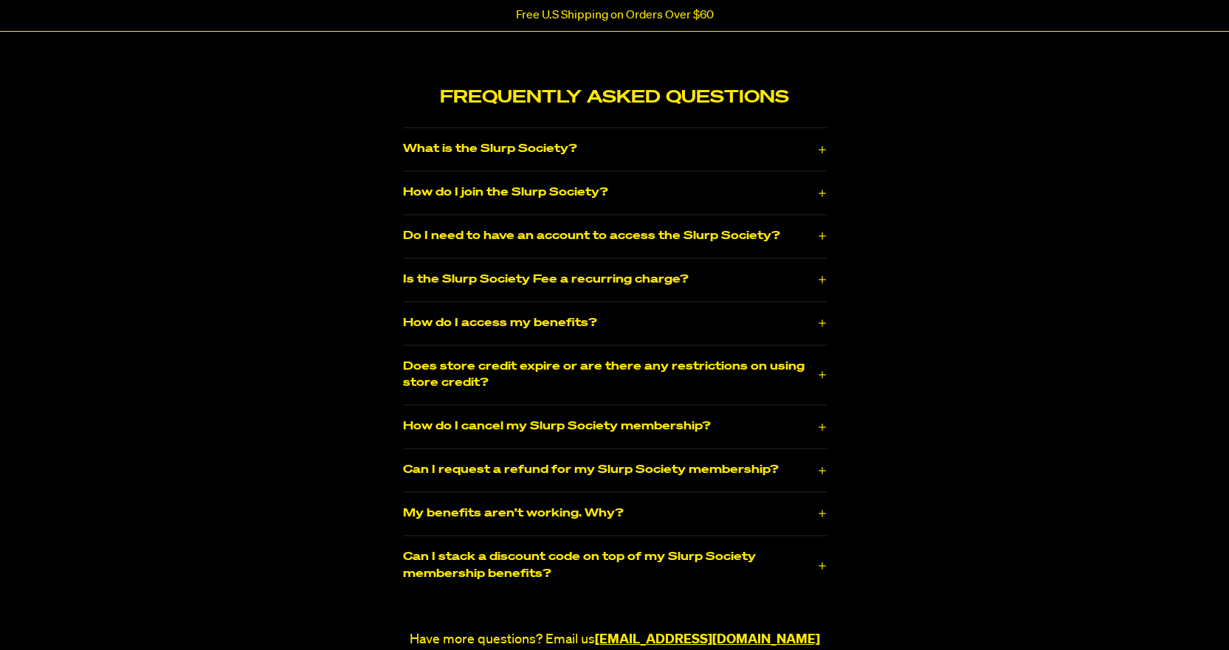
click at [653, 224] on button "Do I need to have an account to access the Slurp Society?" at bounding box center [615, 236] width 424 height 24
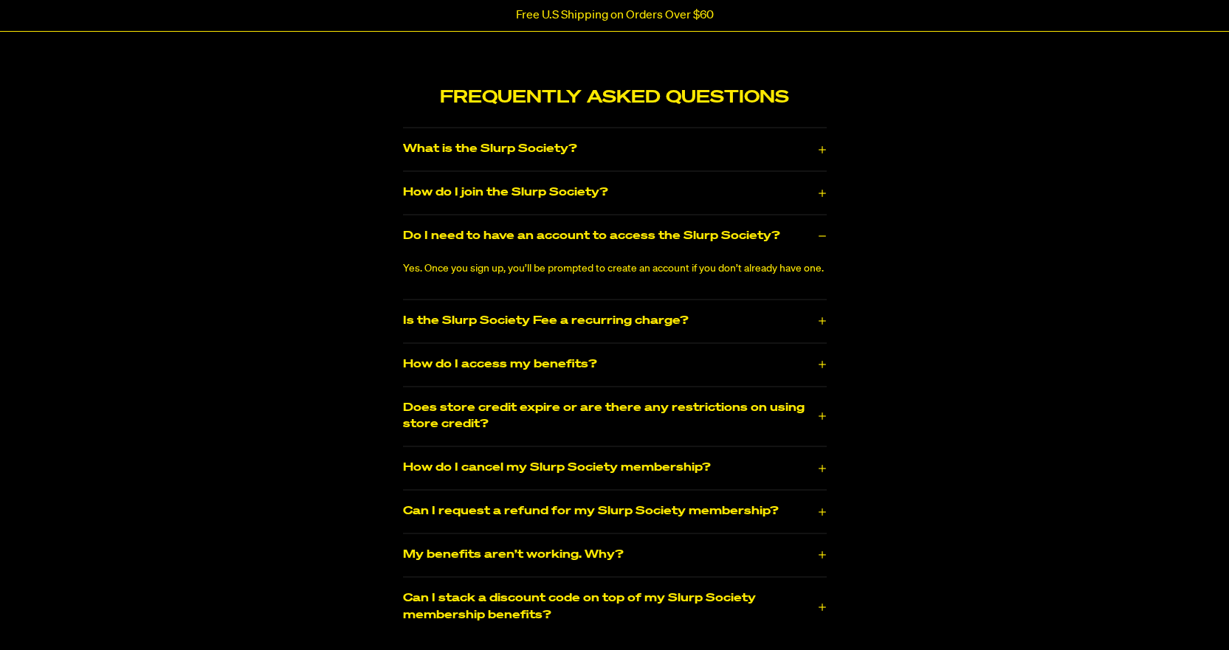
click at [638, 309] on button "Is the Slurp Society Fee a recurring charge?" at bounding box center [615, 321] width 424 height 24
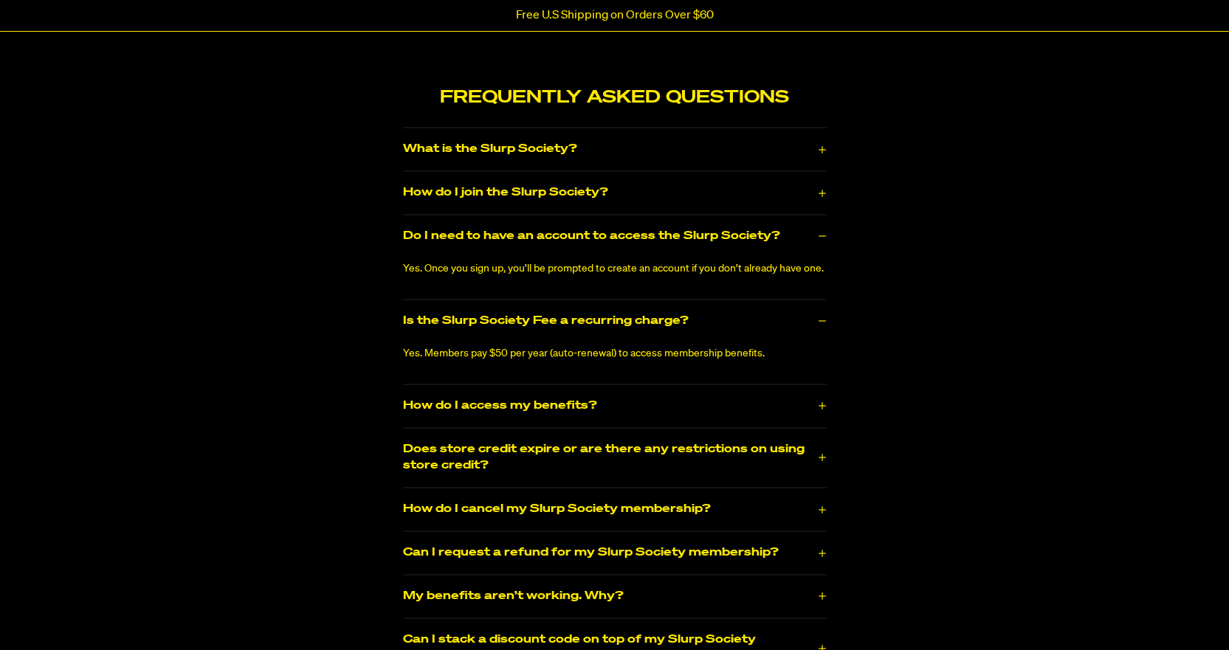
click at [478, 394] on button "How do I access my benefits?" at bounding box center [615, 406] width 424 height 24
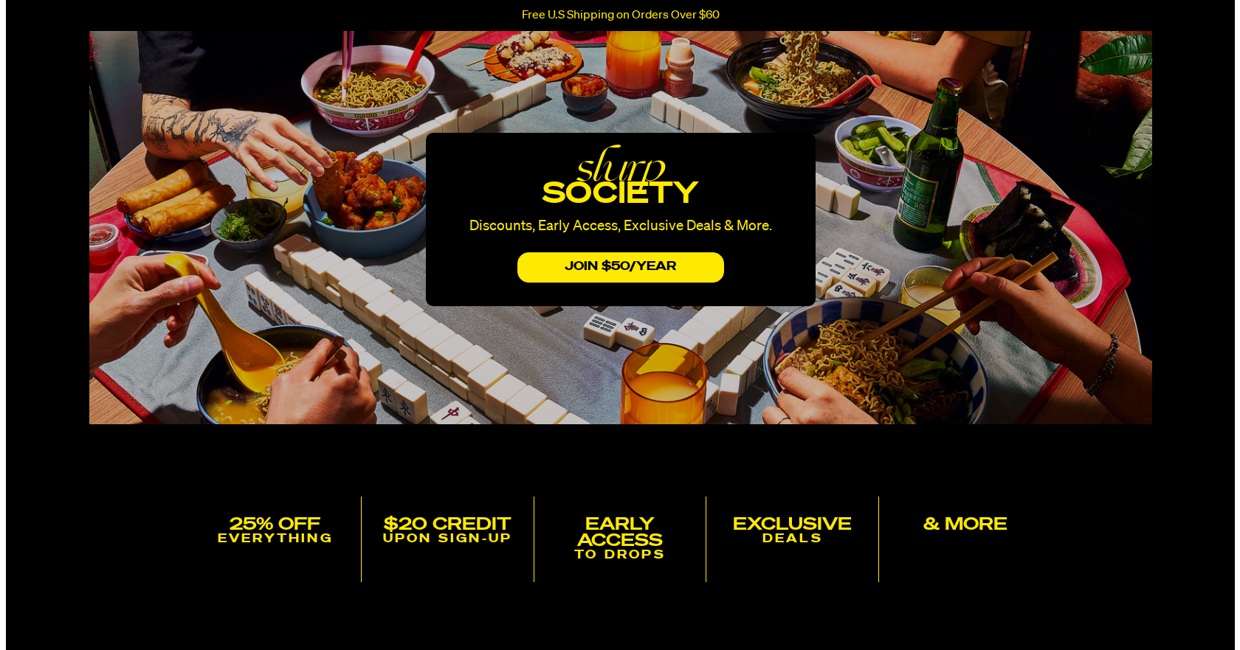
scroll to position [0, 0]
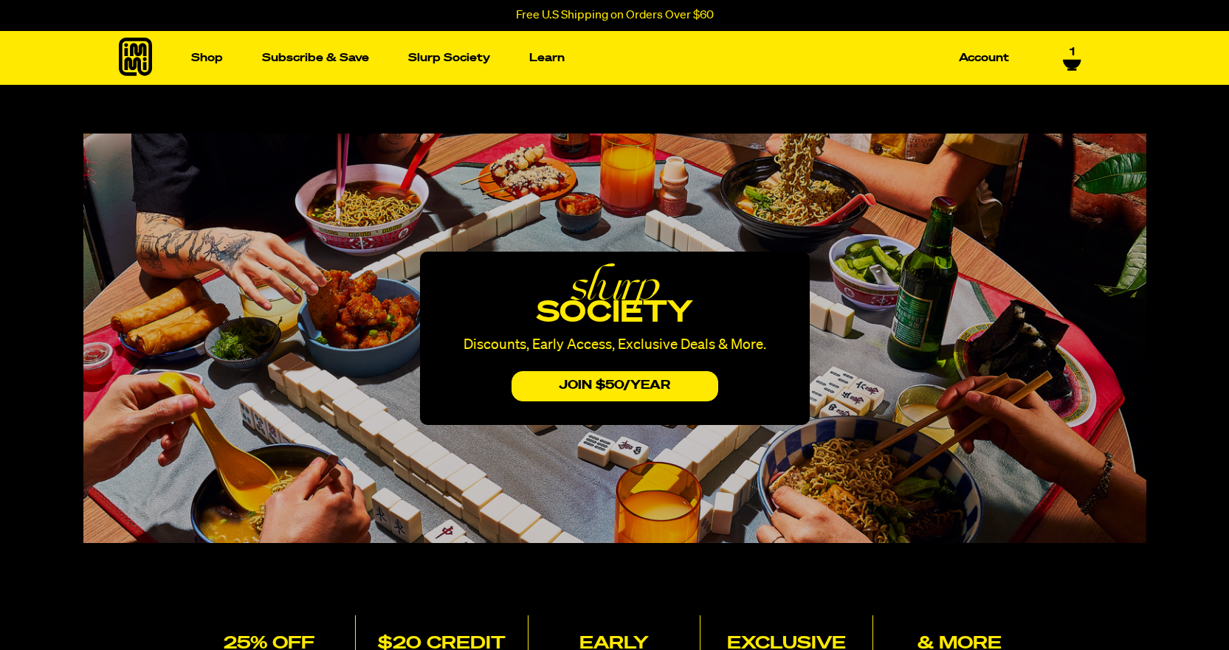
click at [1074, 54] on link "1" at bounding box center [1072, 57] width 18 height 25
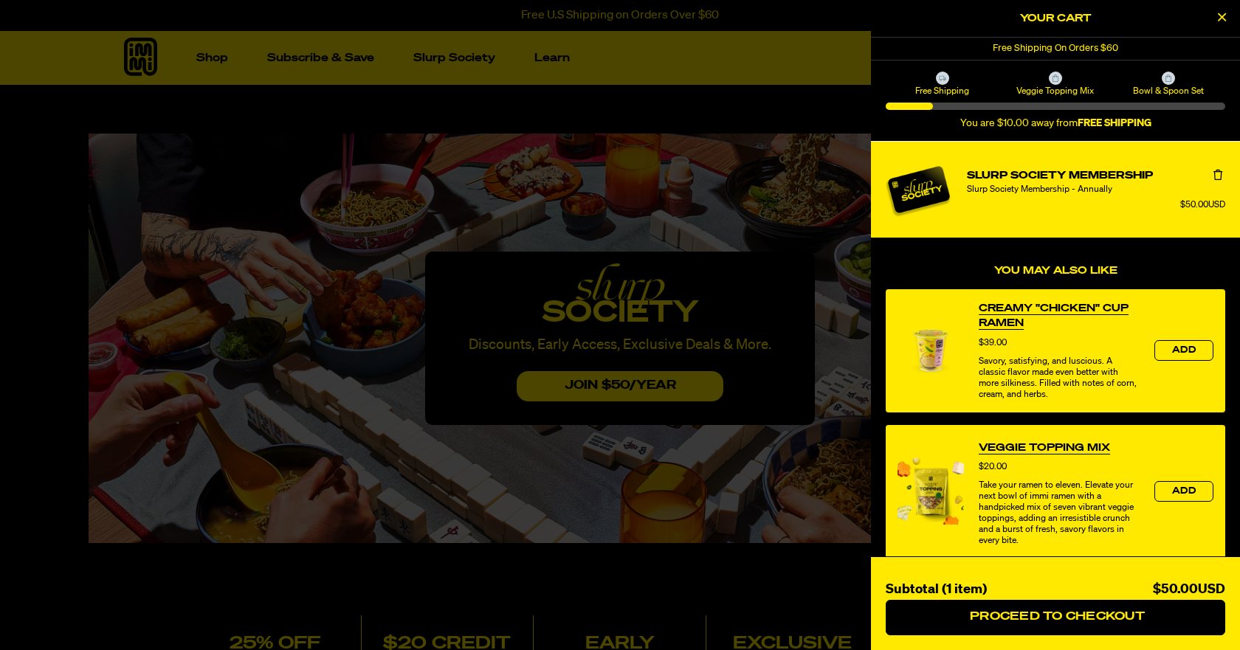
click at [1228, 13] on button "Close Cart" at bounding box center [1221, 18] width 22 height 22
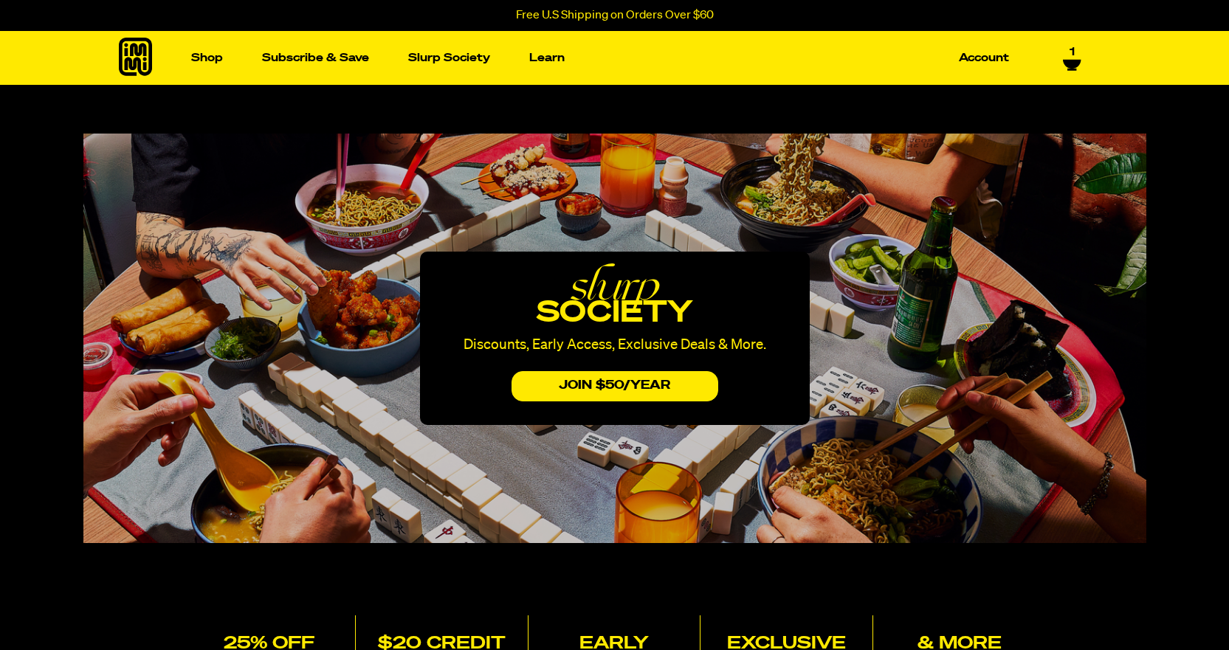
click at [1085, 49] on div "Shop Packets Cups new Toppings" at bounding box center [614, 58] width 1063 height 54
click at [1081, 55] on div "Shop Packets Cups new Toppings" at bounding box center [614, 58] width 1063 height 54
click at [1066, 66] on div "1" at bounding box center [1062, 58] width 37 height 25
click at [1068, 59] on icon at bounding box center [1072, 59] width 18 height 9
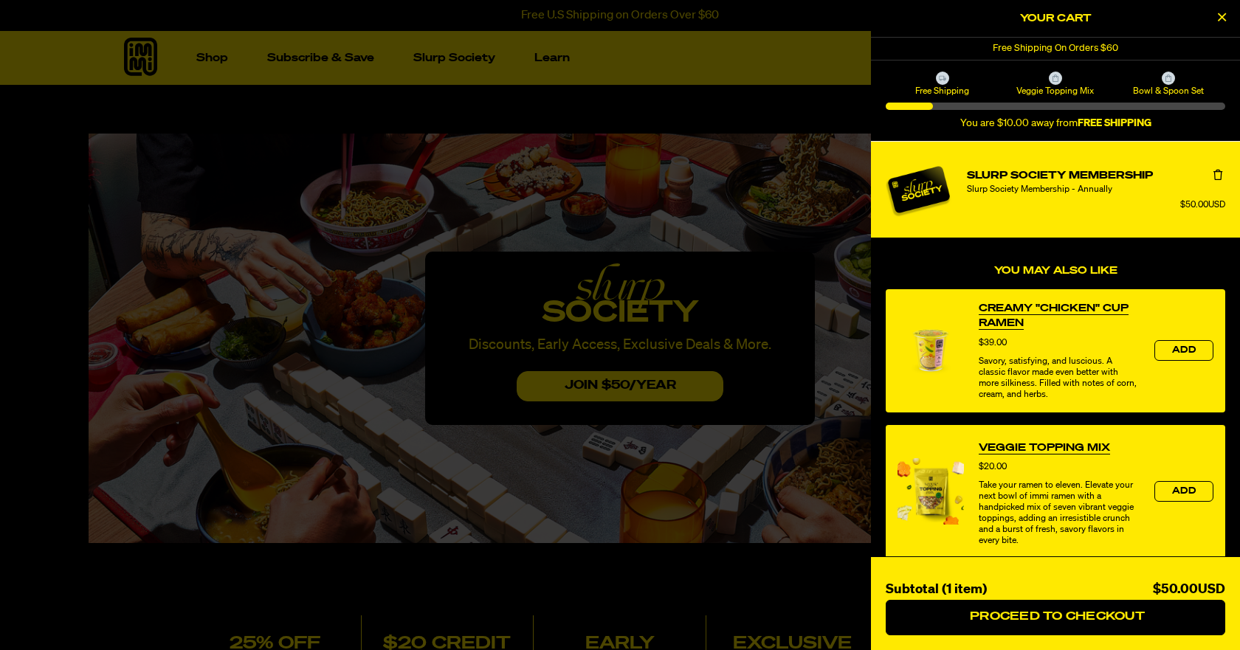
click at [1213, 176] on icon "Remove Slurp Society Membership" at bounding box center [1217, 175] width 9 height 10
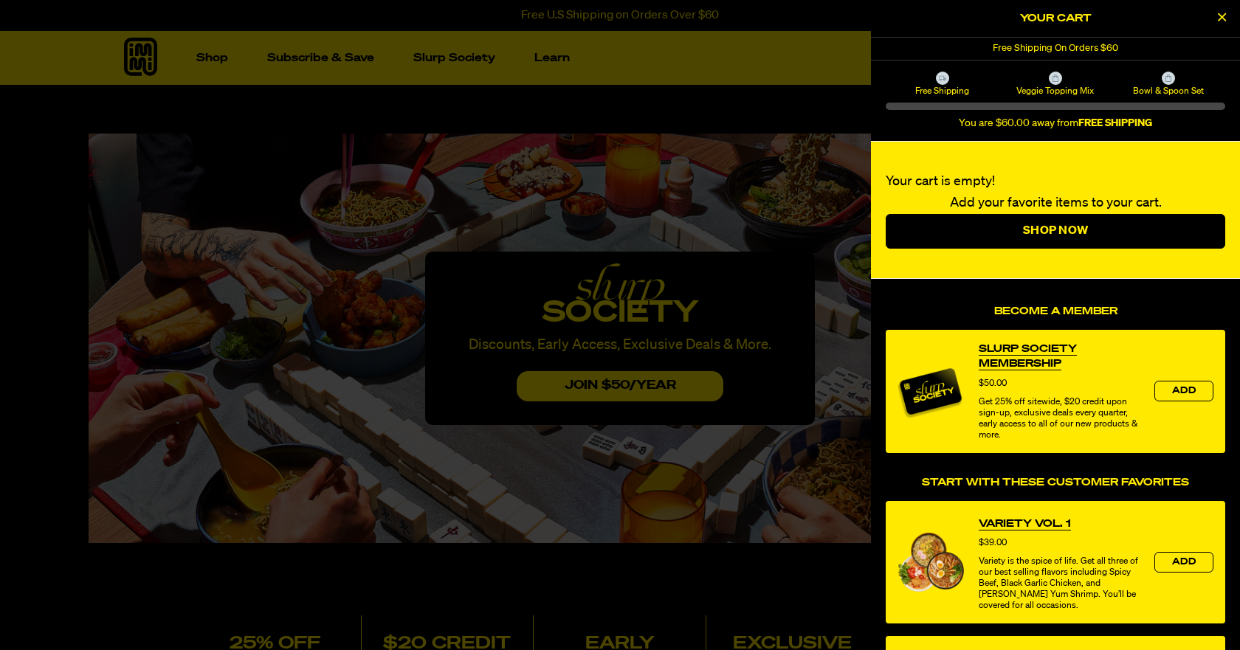
click at [1000, 346] on link "Slurp Society Membership" at bounding box center [1059, 357] width 161 height 30
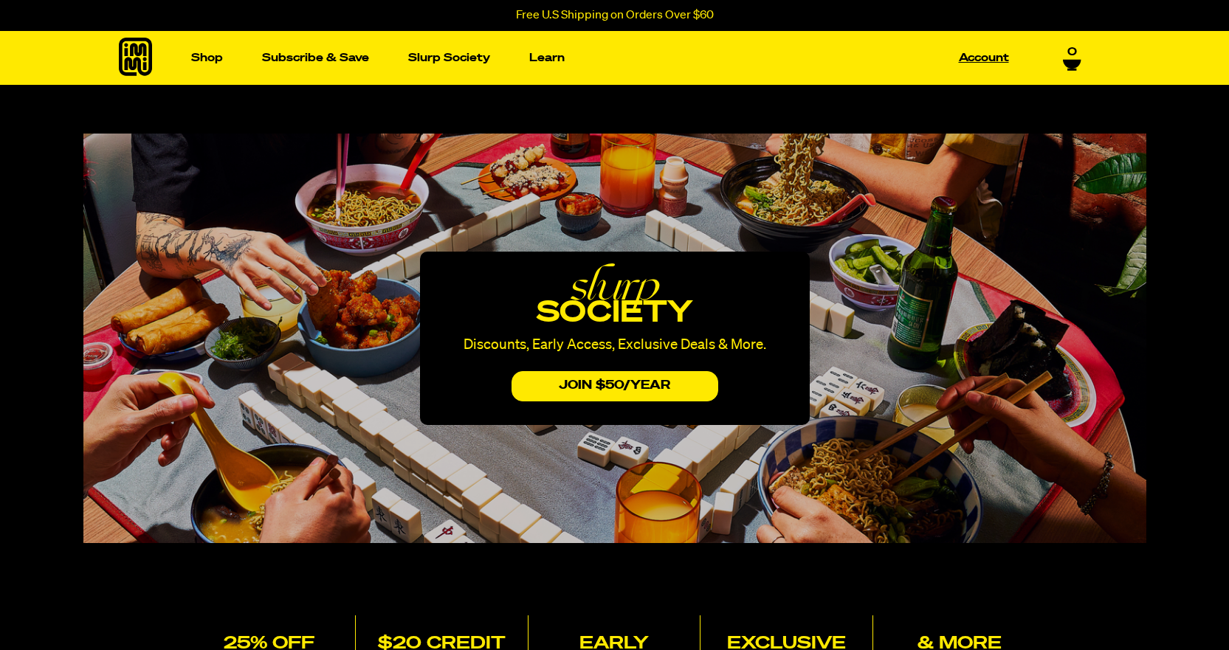
click at [978, 55] on link "Account" at bounding box center [984, 58] width 62 height 23
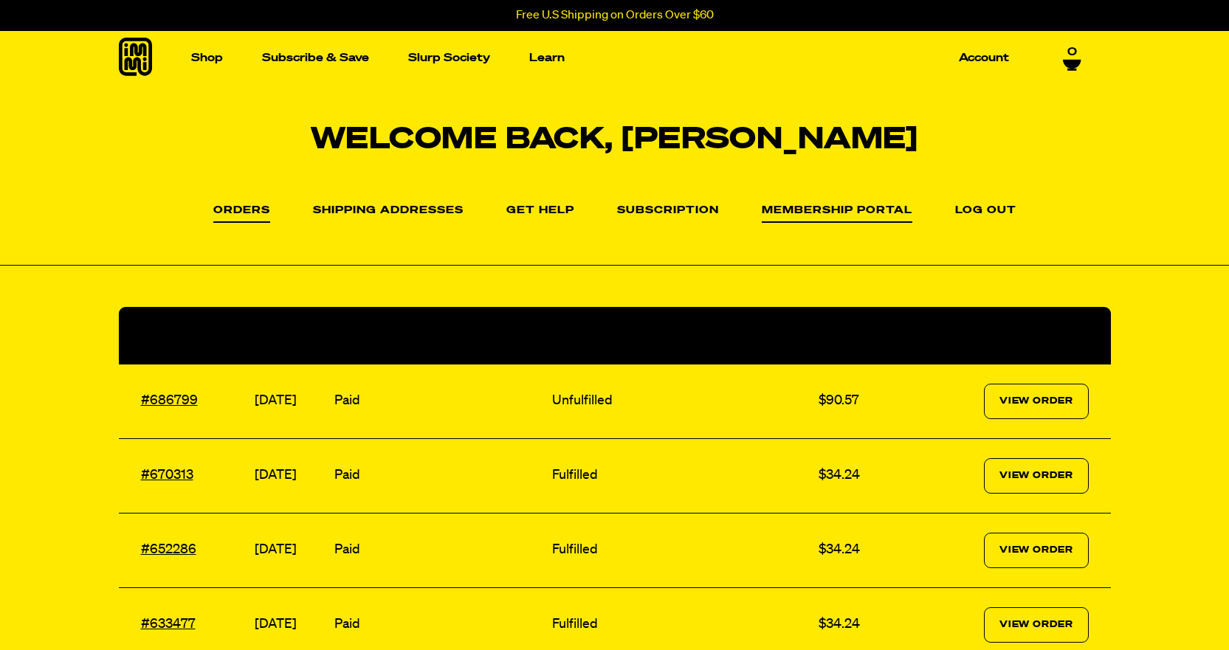
click at [813, 210] on link "Membership Portal" at bounding box center [837, 214] width 151 height 18
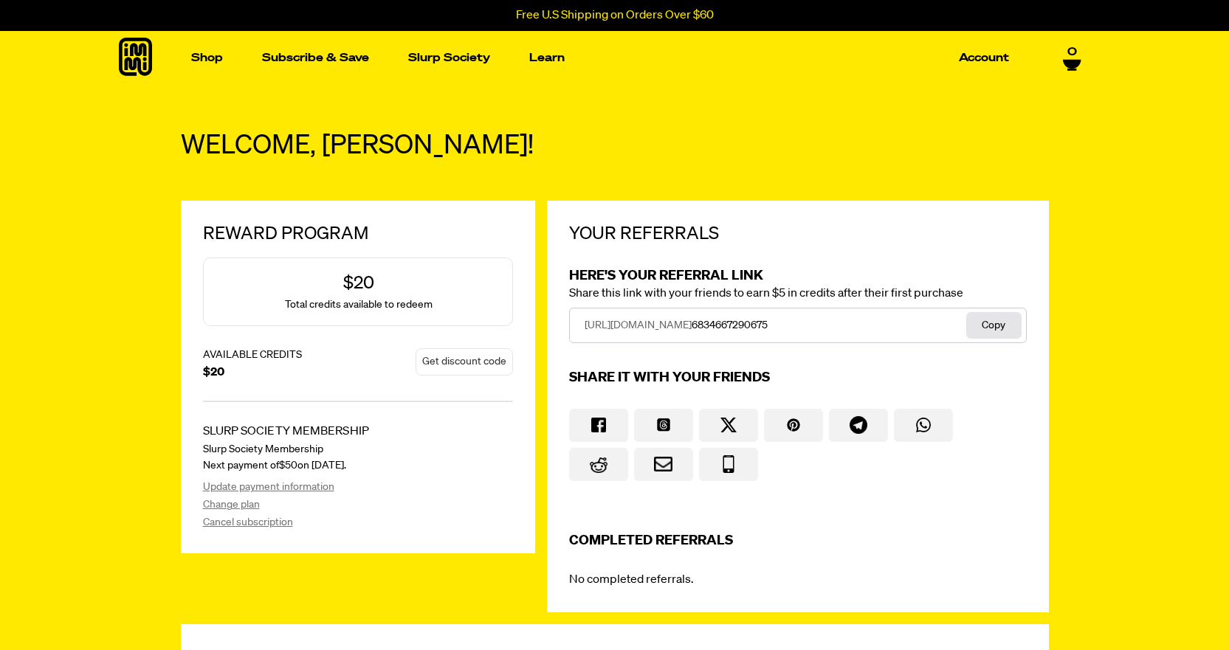
click at [459, 362] on button "Get discount code" at bounding box center [464, 361] width 97 height 27
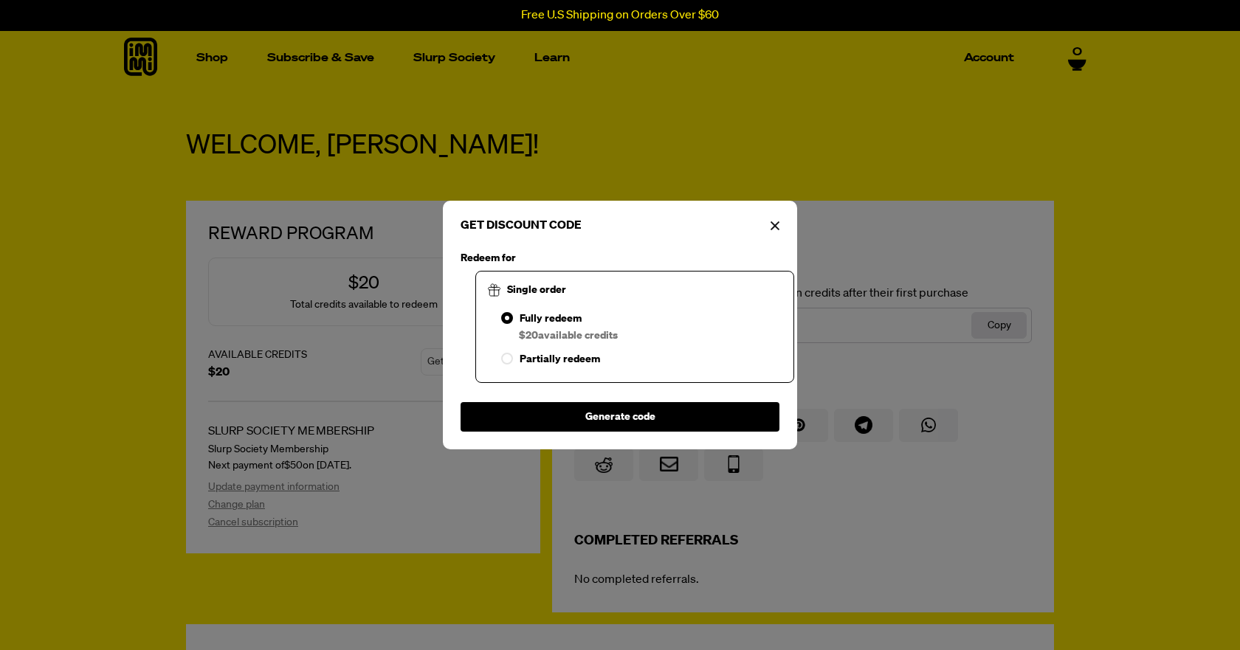
click at [592, 419] on button "Generate code" at bounding box center [620, 417] width 319 height 30
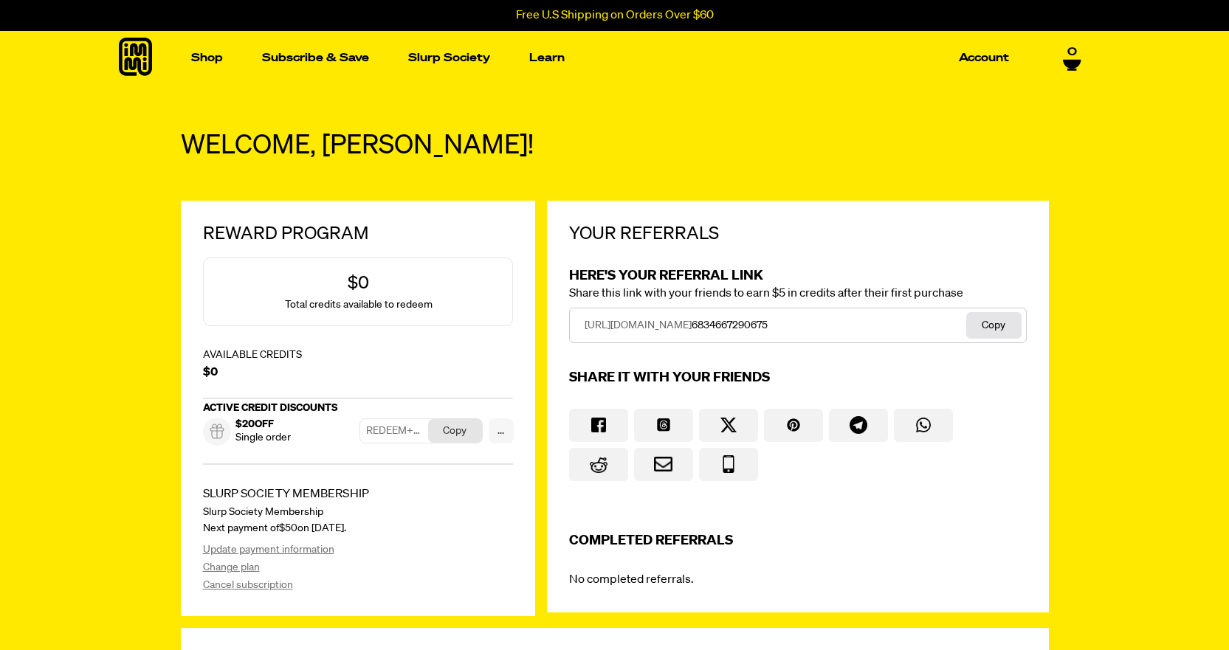
click at [466, 429] on b "Copy" at bounding box center [455, 430] width 24 height 13
click at [969, 49] on link "Account" at bounding box center [984, 58] width 62 height 23
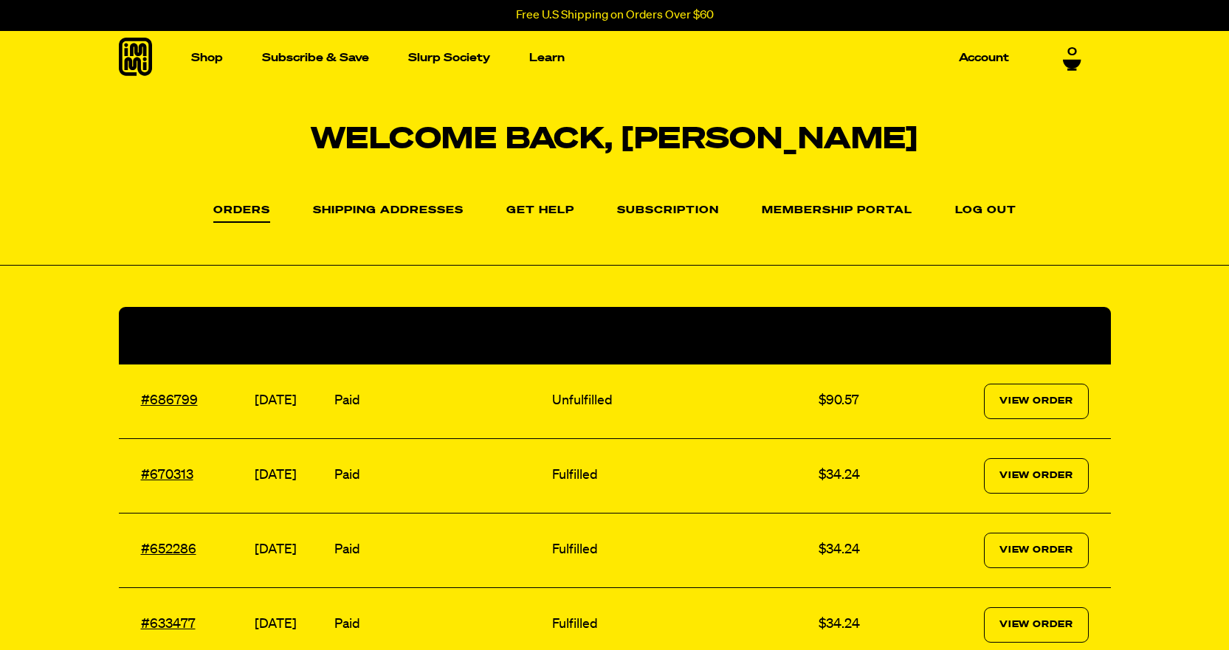
click at [647, 201] on li "Subscription" at bounding box center [668, 209] width 102 height 21
click at [649, 205] on link "Subscription" at bounding box center [668, 214] width 102 height 18
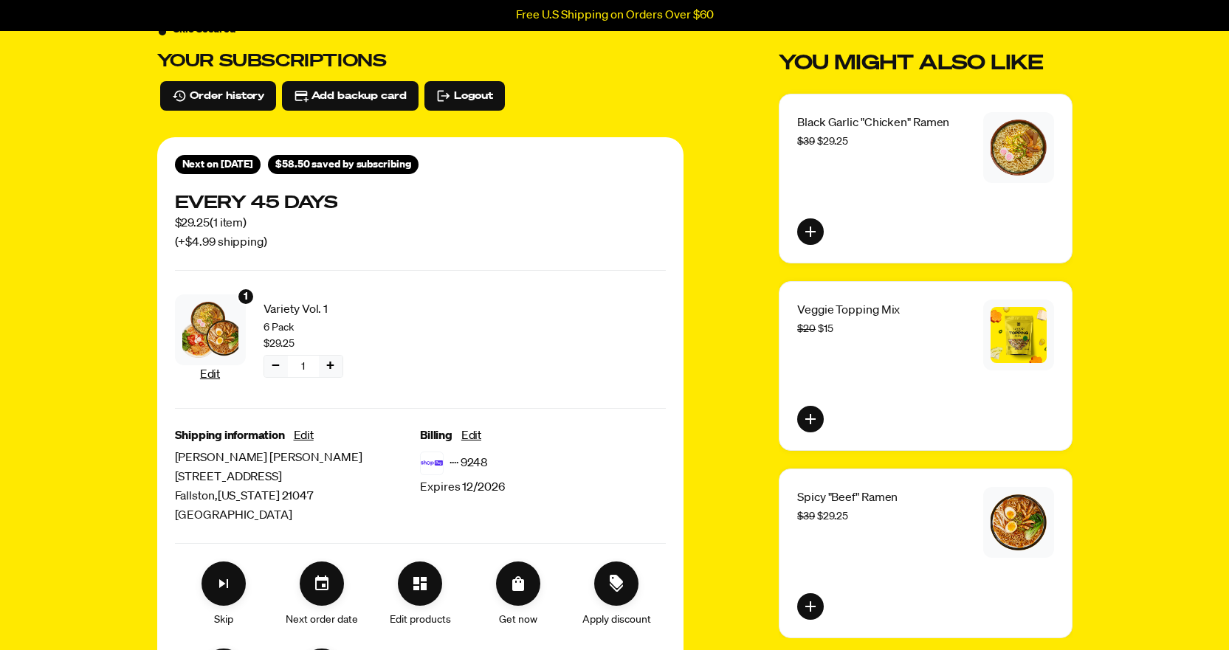
scroll to position [221, 0]
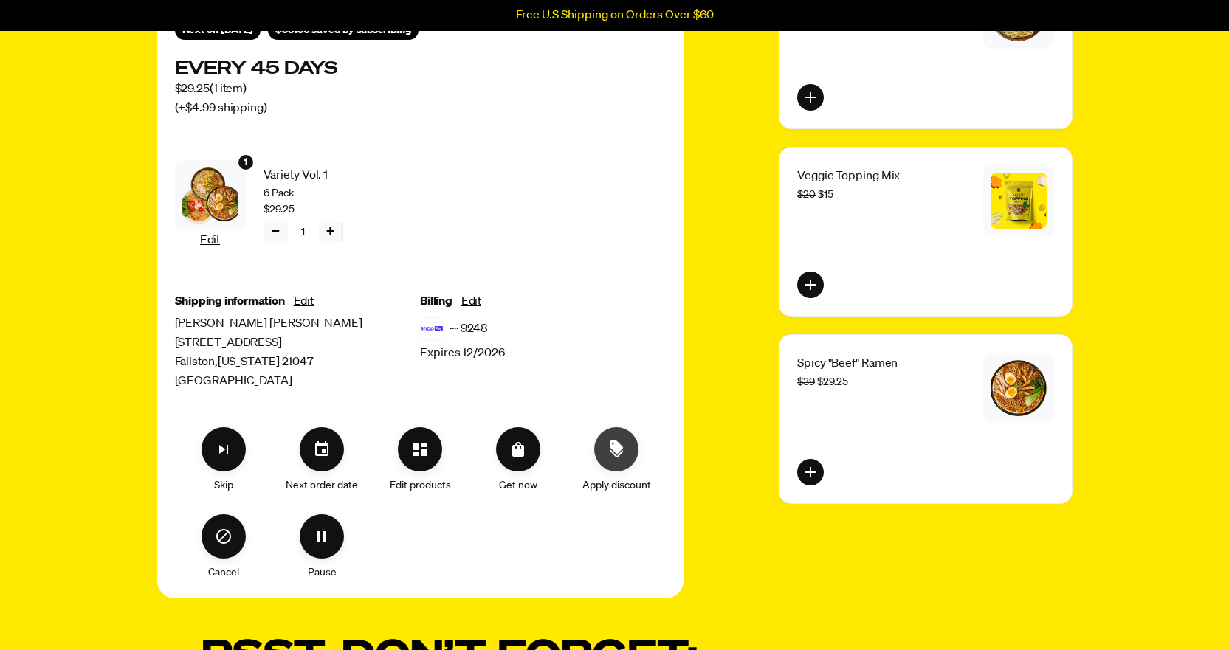
click at [610, 450] on icon "Apply discount" at bounding box center [616, 450] width 18 height 18
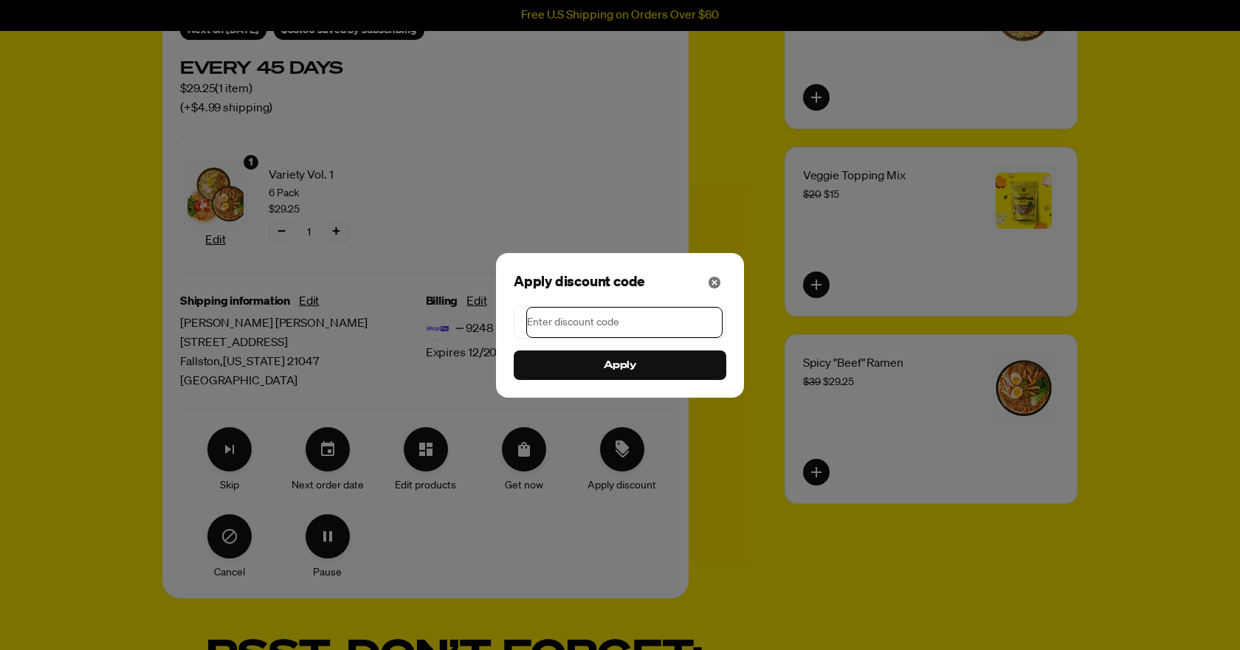
click at [579, 320] on input "Modal" at bounding box center [624, 322] width 196 height 31
paste input "REDEEM+85090439291d4e1d"
type input "REDEEM+85090439291d4e1d"
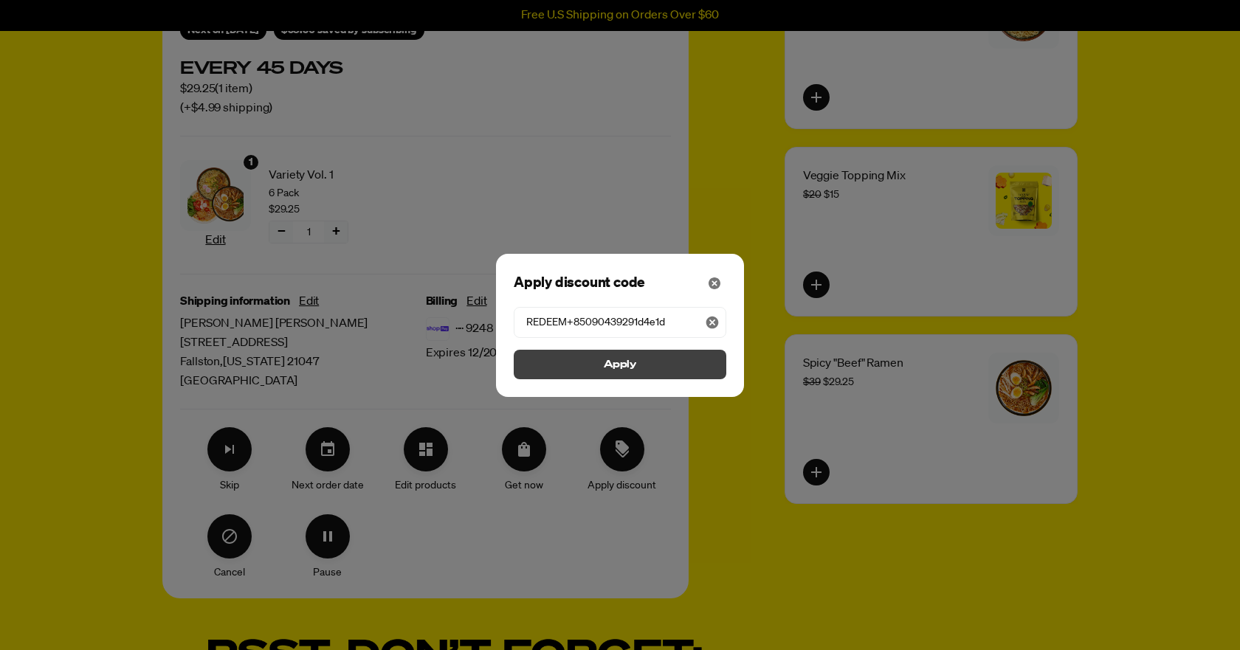
click at [634, 359] on span "Apply" at bounding box center [620, 365] width 33 height 16
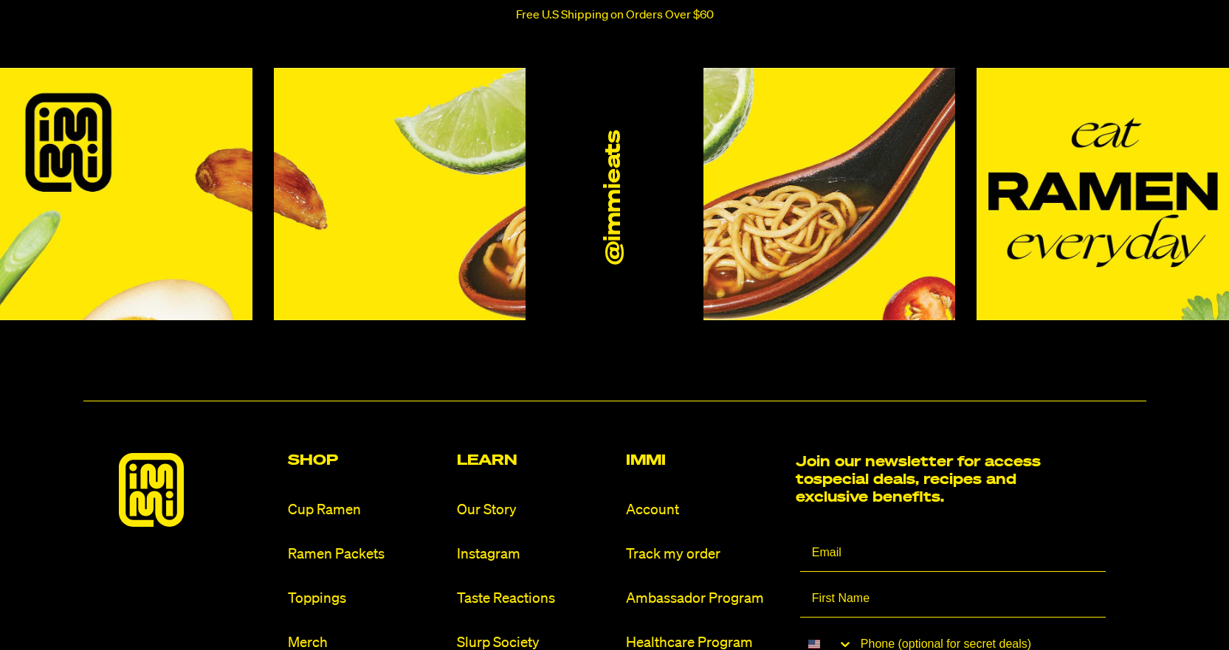
scroll to position [1550, 0]
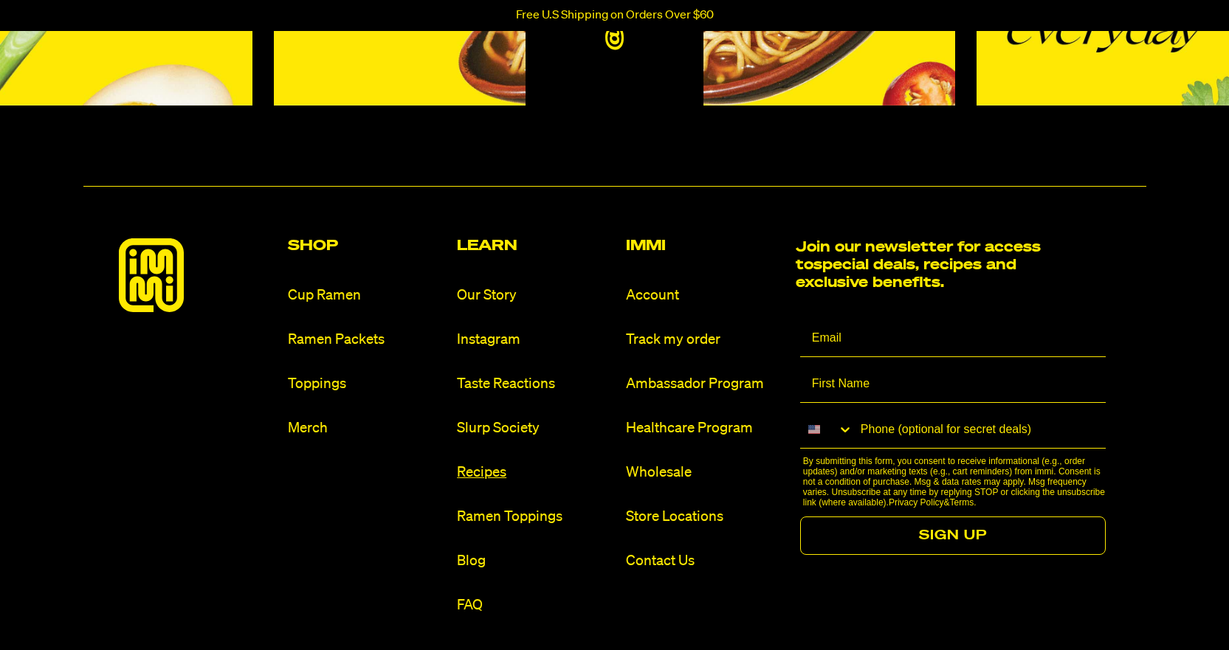
click at [490, 472] on link "Recipes" at bounding box center [535, 473] width 157 height 20
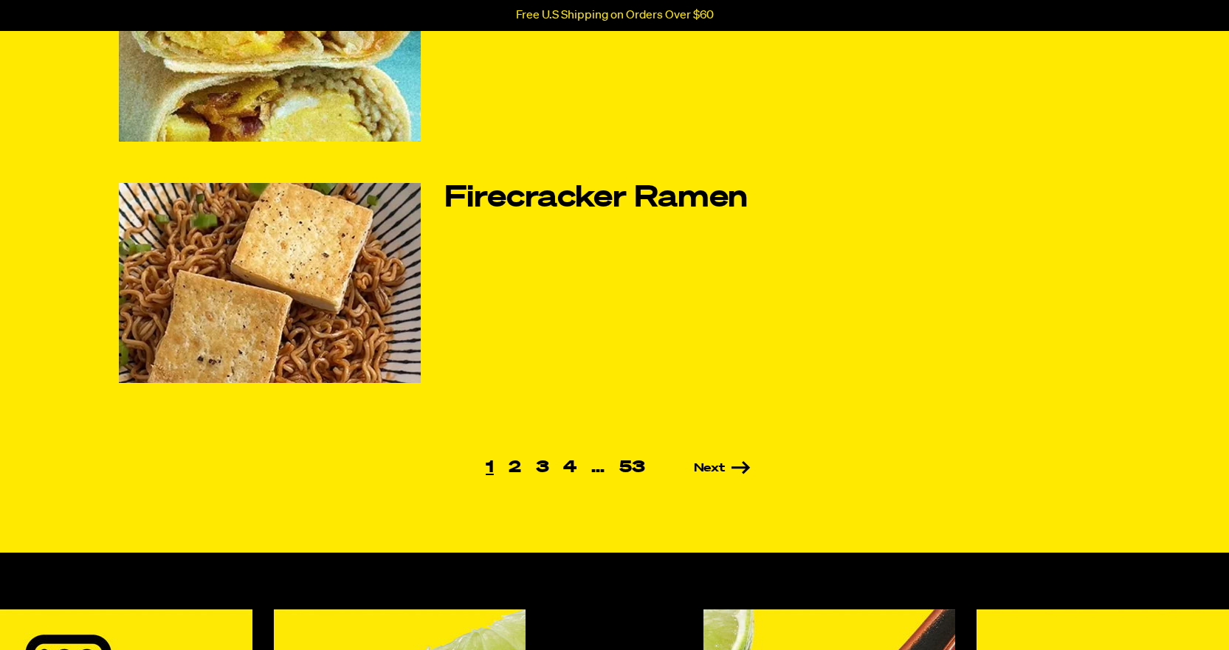
scroll to position [960, 0]
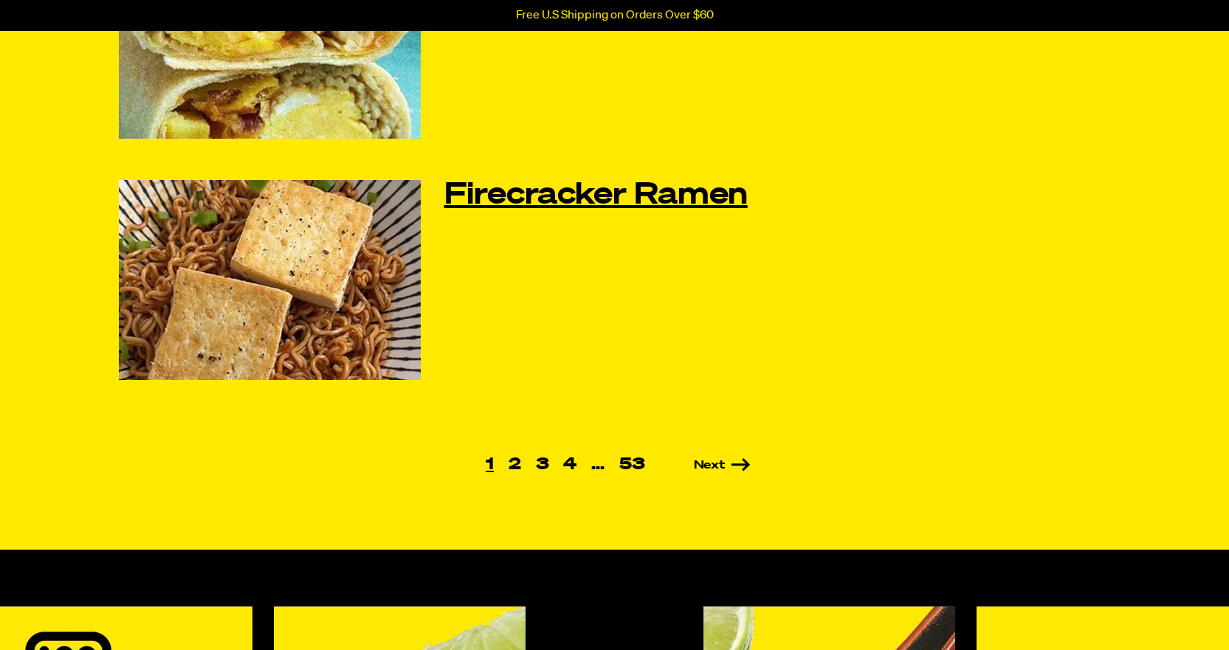
click at [562, 193] on link "Firecracker Ramen" at bounding box center [647, 195] width 407 height 31
click at [717, 461] on link "Next" at bounding box center [701, 466] width 98 height 12
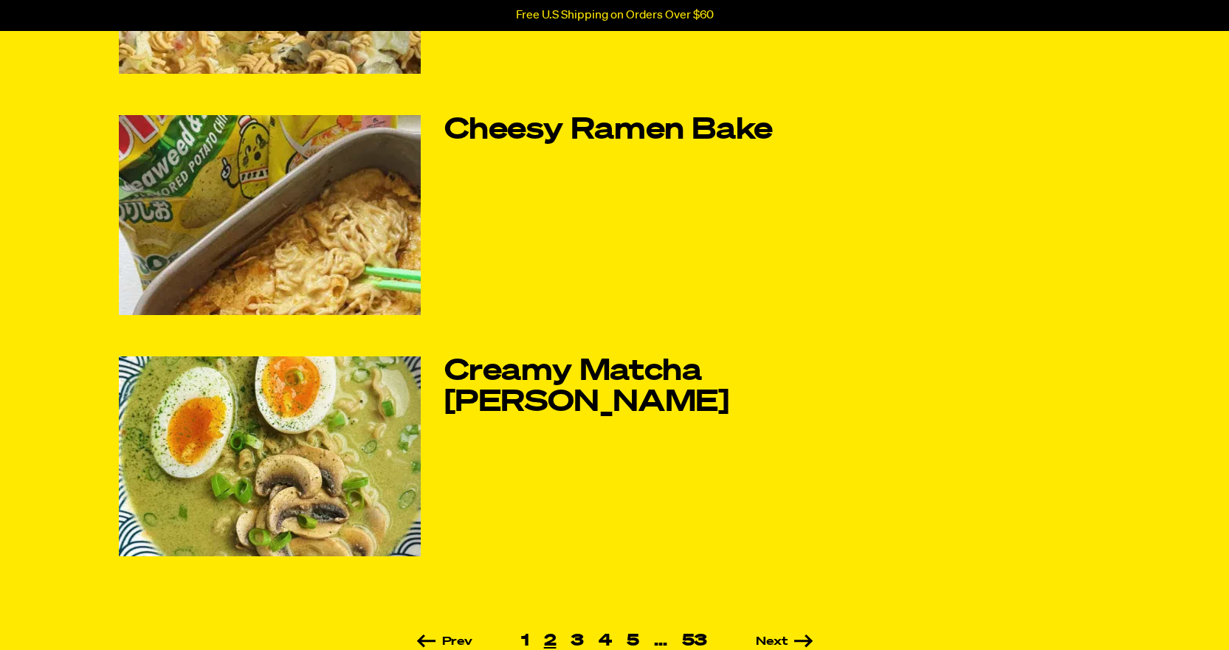
scroll to position [886, 0]
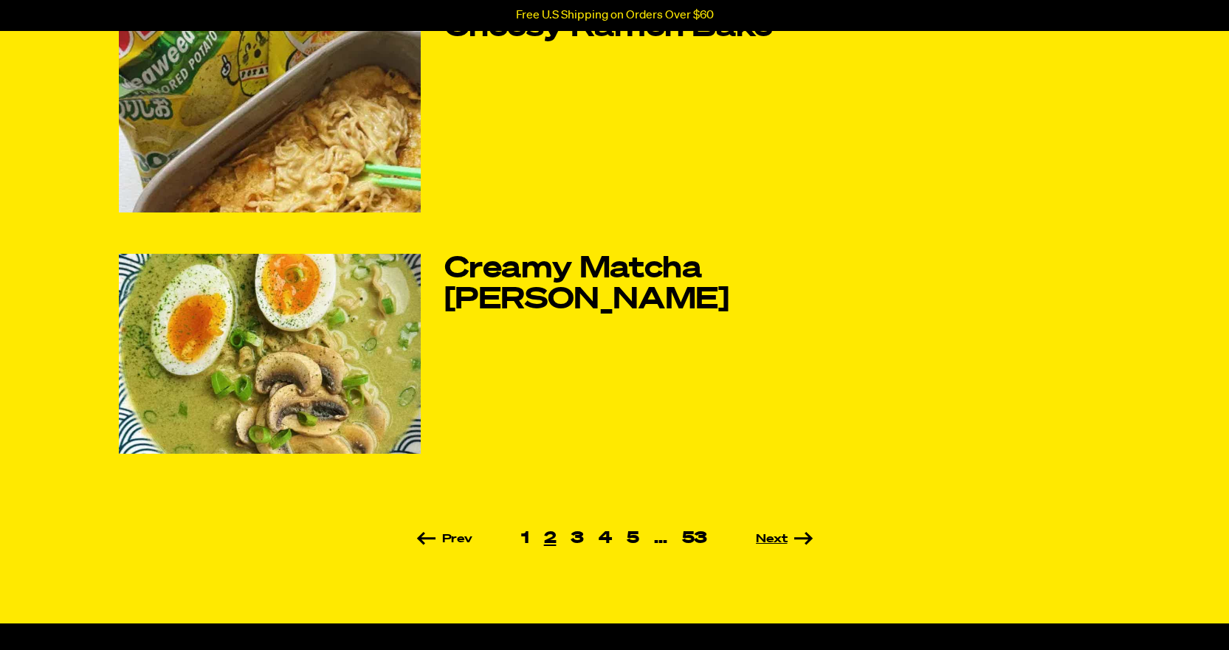
click at [782, 537] on link "Next" at bounding box center [763, 540] width 98 height 12
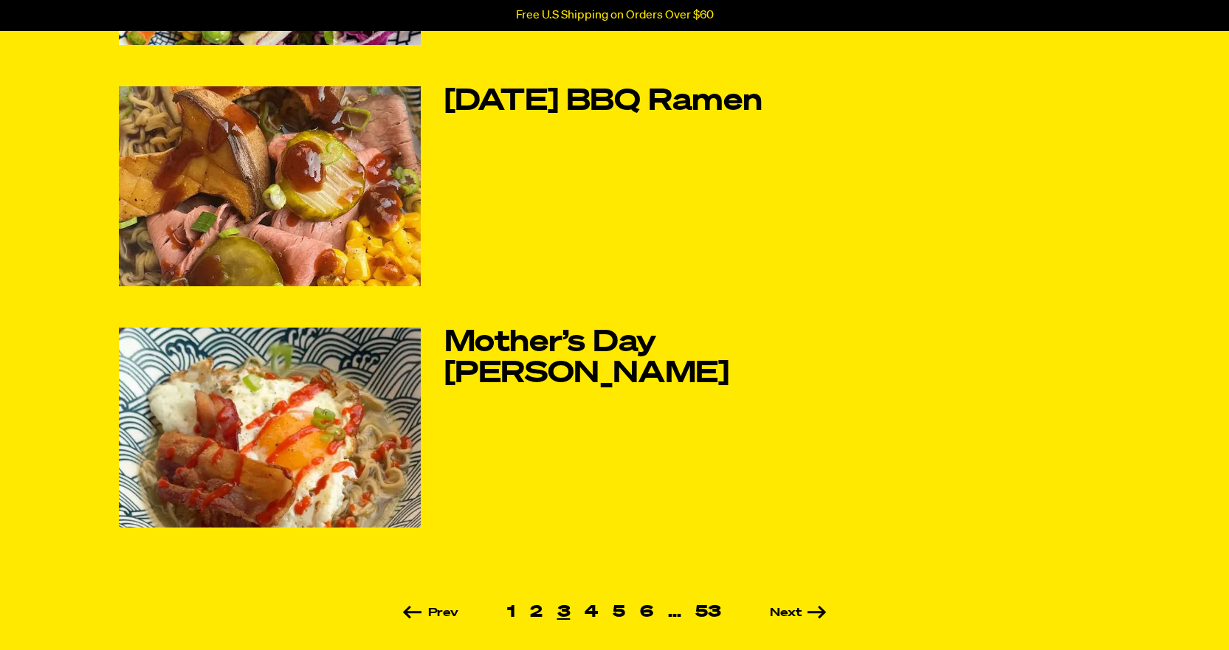
scroll to position [960, 0]
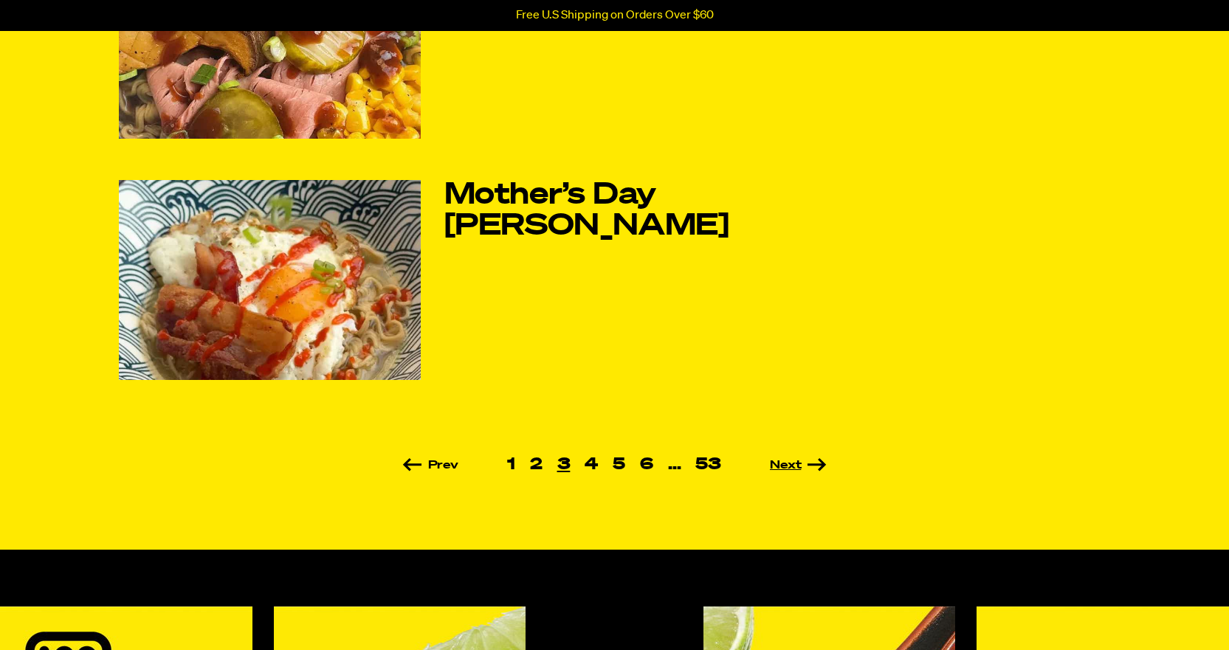
click at [788, 463] on link "Next" at bounding box center [778, 466] width 98 height 12
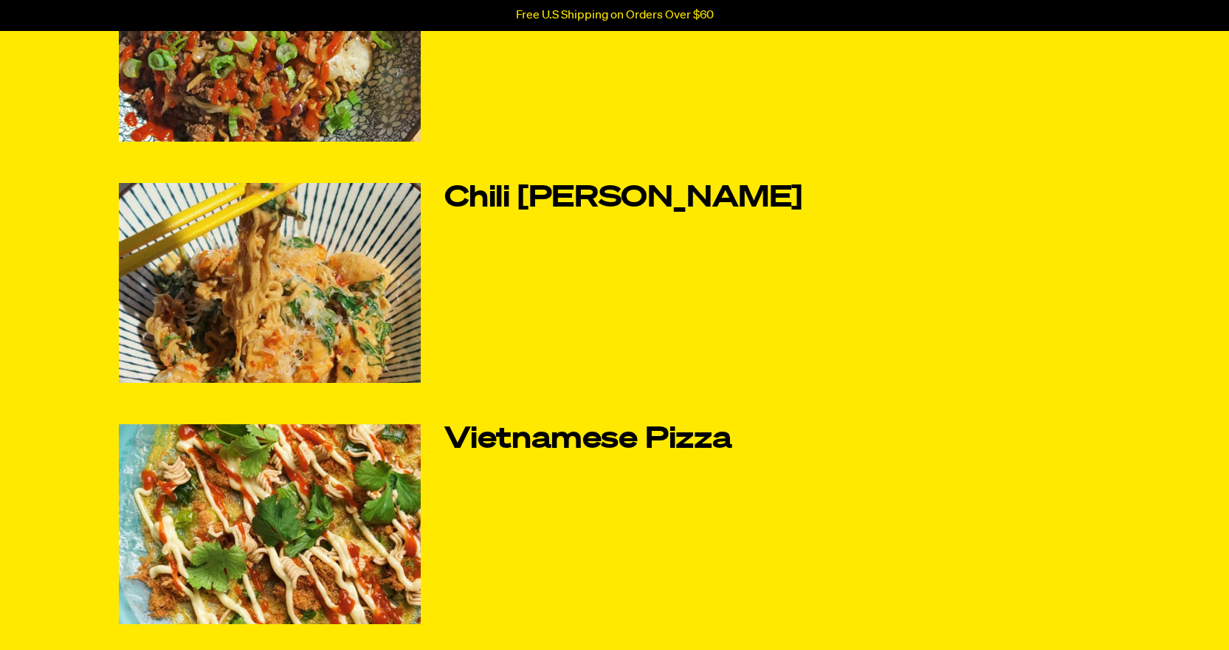
scroll to position [738, 0]
